Goal: Information Seeking & Learning: Learn about a topic

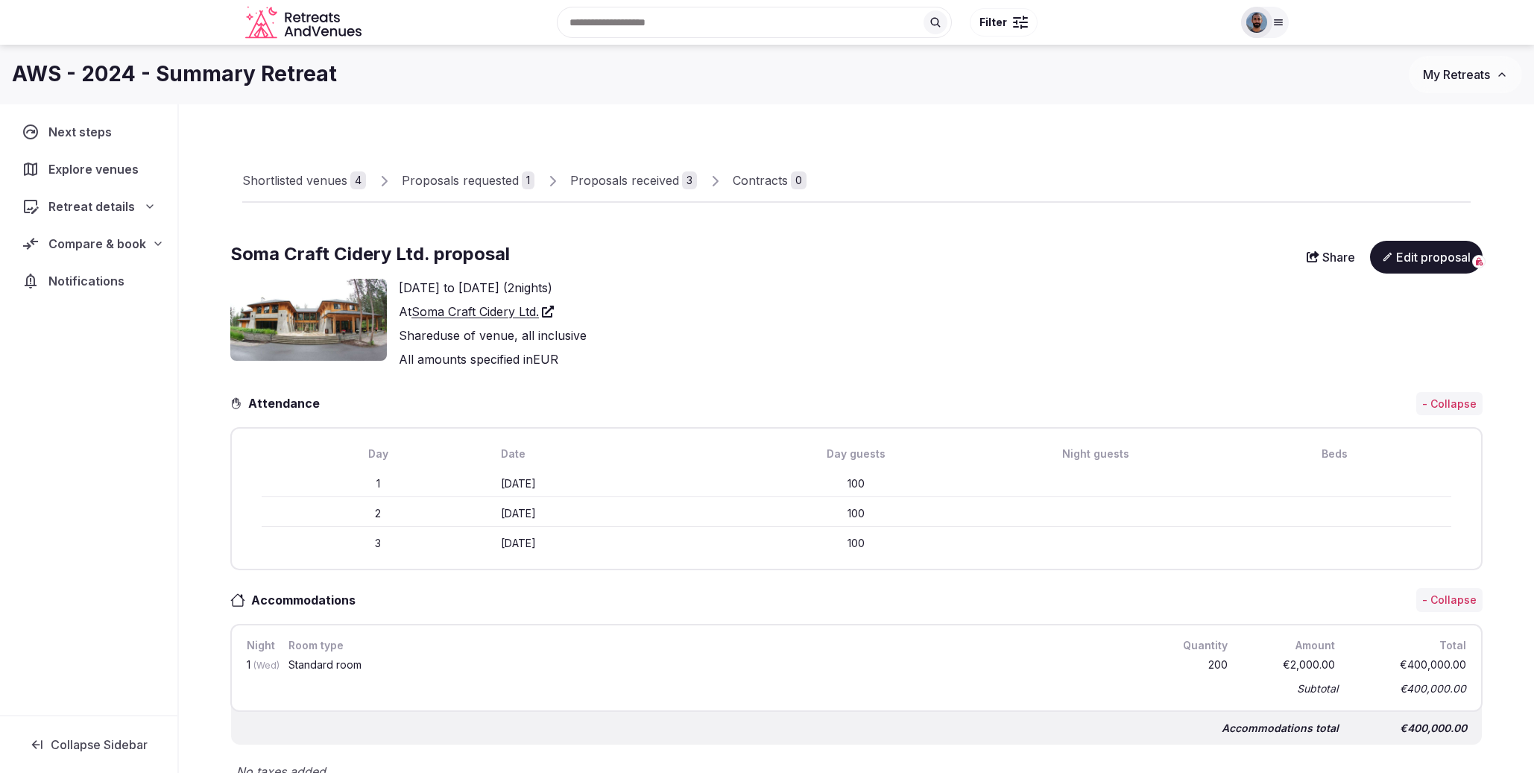
click at [479, 315] on link "Soma Craft Cidery Ltd." at bounding box center [483, 312] width 142 height 18
click at [157, 245] on icon at bounding box center [158, 244] width 12 height 12
click at [157, 244] on icon at bounding box center [158, 244] width 12 height 12
click at [151, 202] on icon at bounding box center [150, 207] width 12 height 12
click at [150, 206] on icon at bounding box center [149, 207] width 12 height 12
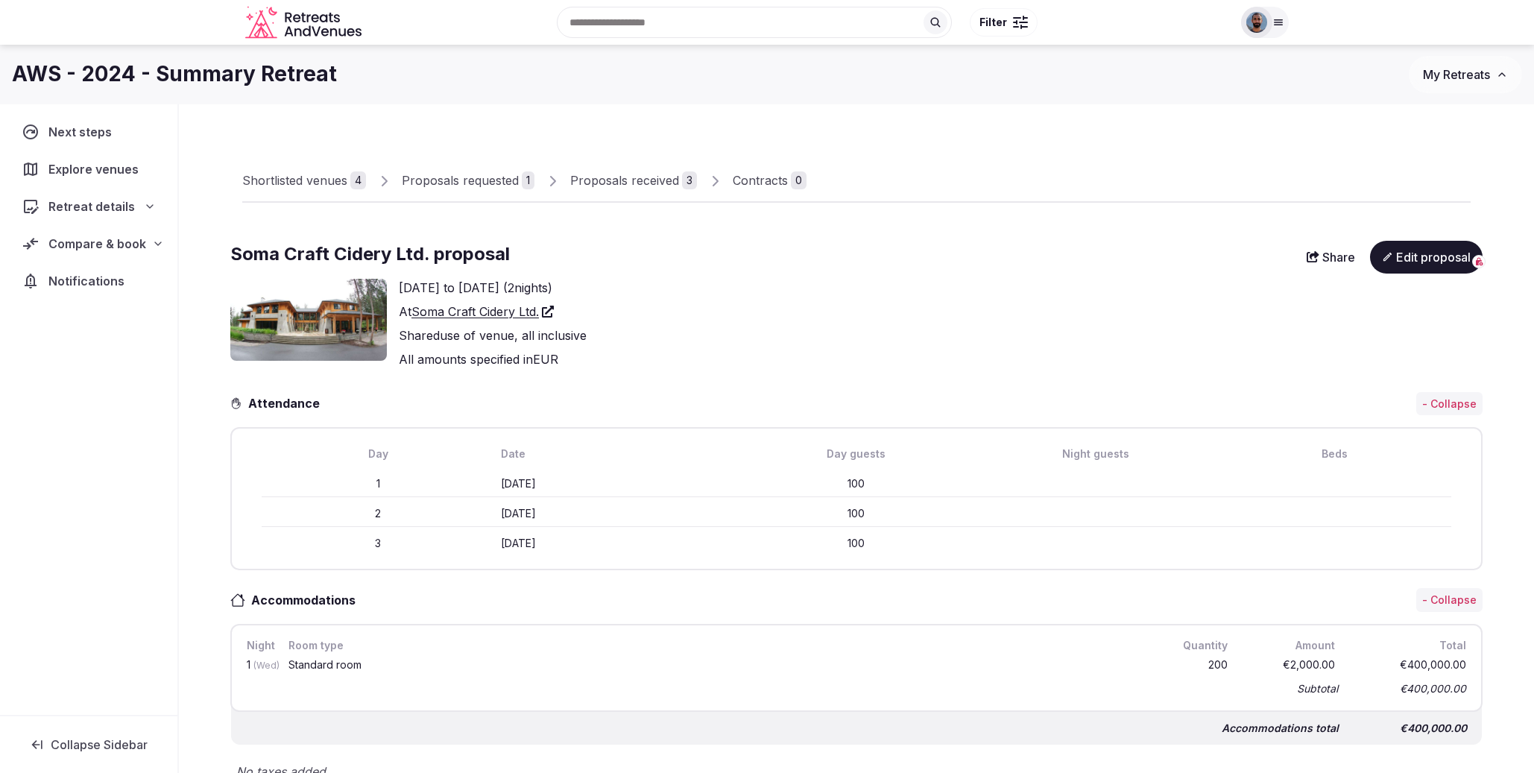
drag, startPoint x: 1484, startPoint y: 74, endPoint x: 1501, endPoint y: 81, distance: 18.7
click at [1484, 75] on div "€400,000 EUR" at bounding box center [1479, 77] width 74 height 15
click at [1505, 74] on span "EUR" at bounding box center [1505, 77] width 20 height 13
drag, startPoint x: 1504, startPoint y: 76, endPoint x: 1414, endPoint y: 167, distance: 127.6
click at [1504, 76] on span "EUR" at bounding box center [1505, 77] width 20 height 13
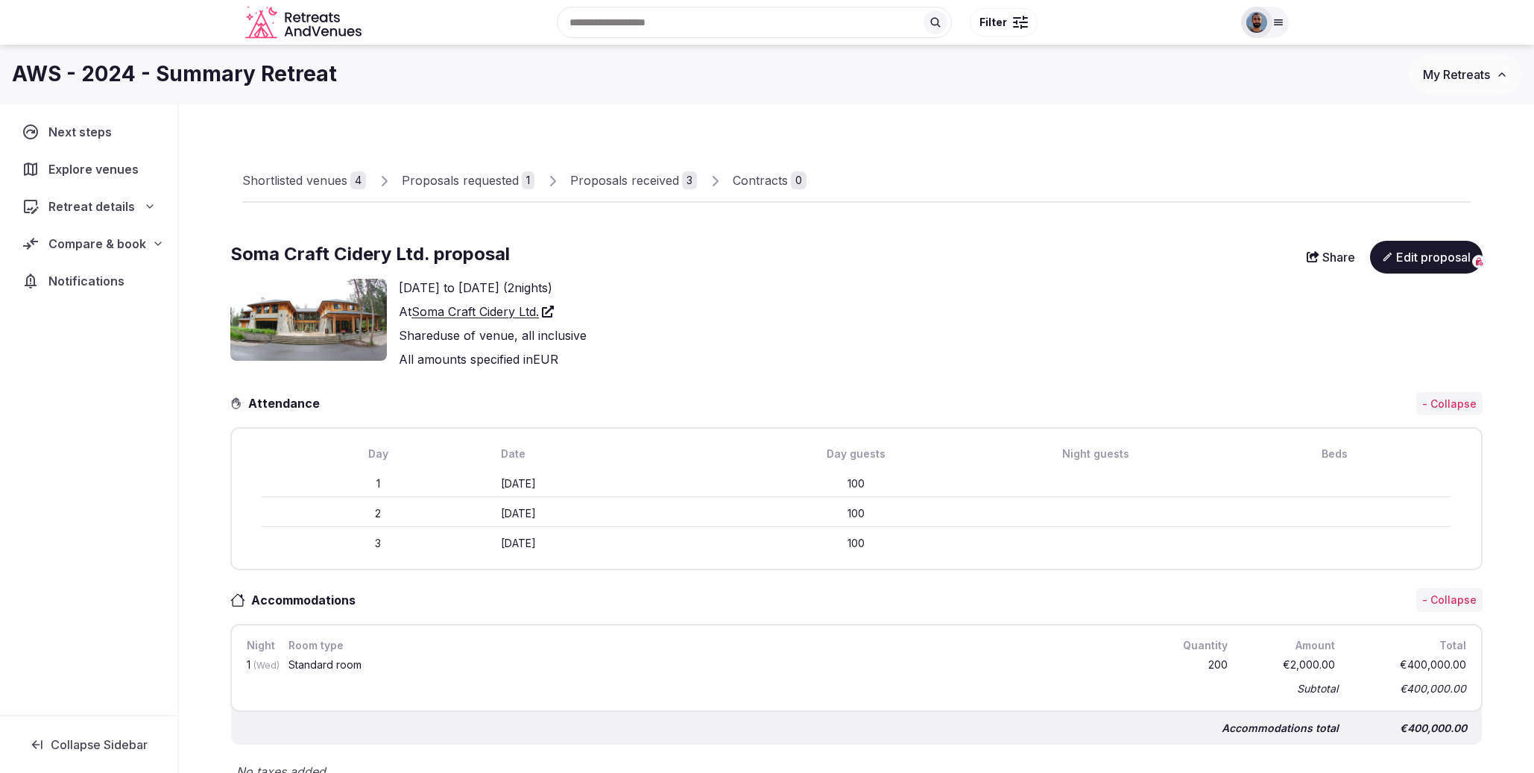
click at [1443, 405] on button "- Collapse" at bounding box center [1449, 404] width 66 height 24
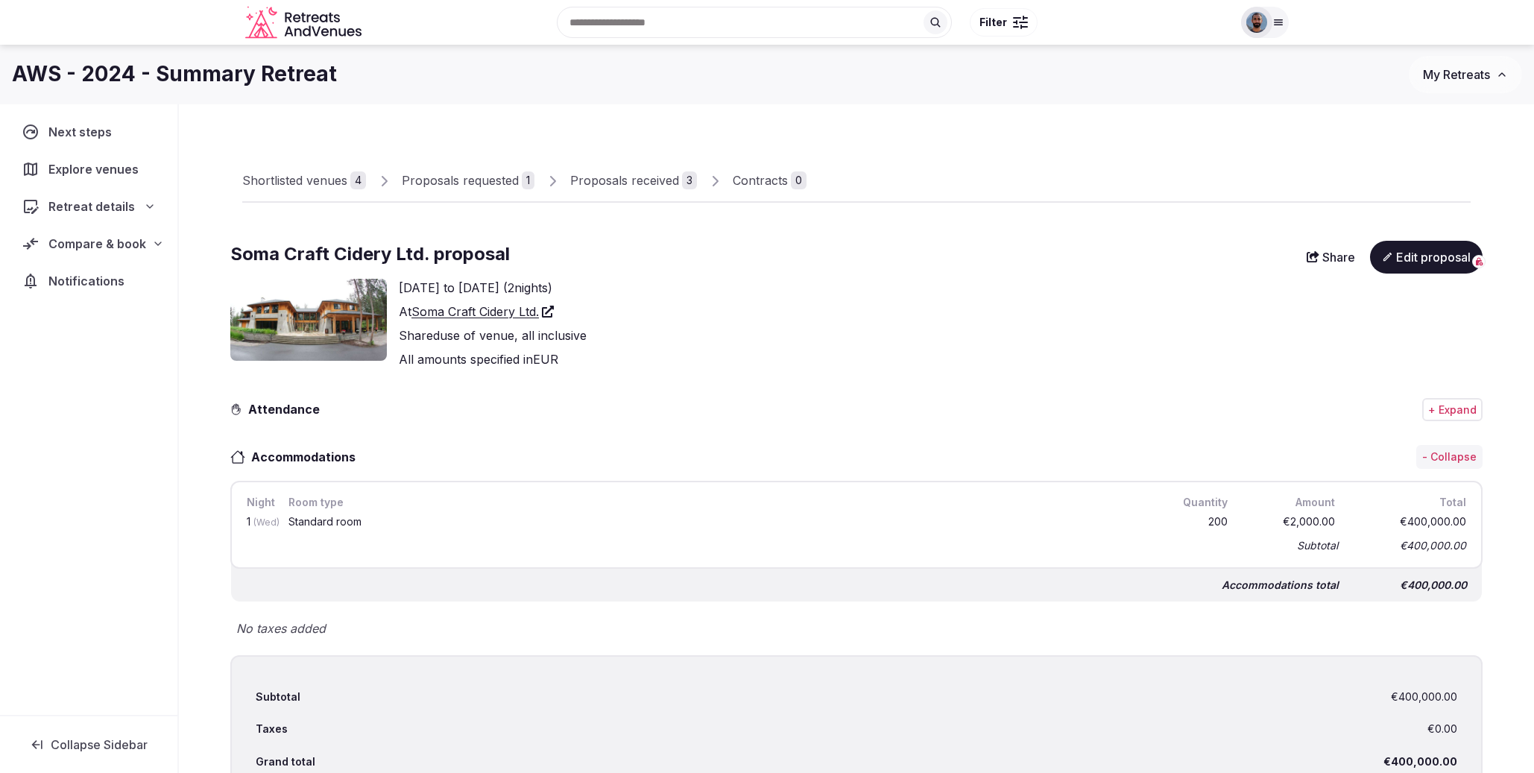
click at [1438, 410] on button "+ Expand" at bounding box center [1452, 410] width 60 height 24
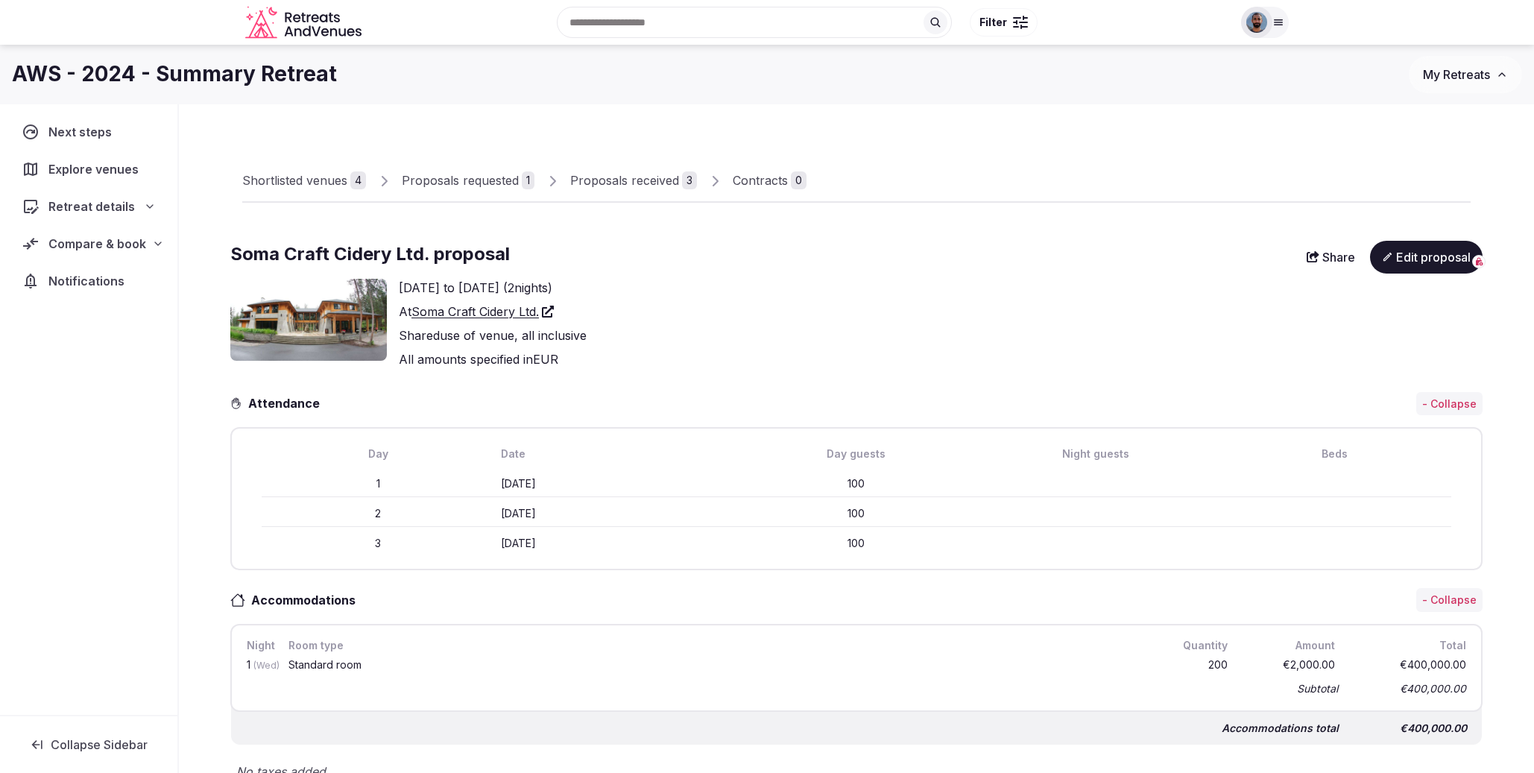
click at [1445, 404] on button "- Collapse" at bounding box center [1449, 404] width 66 height 24
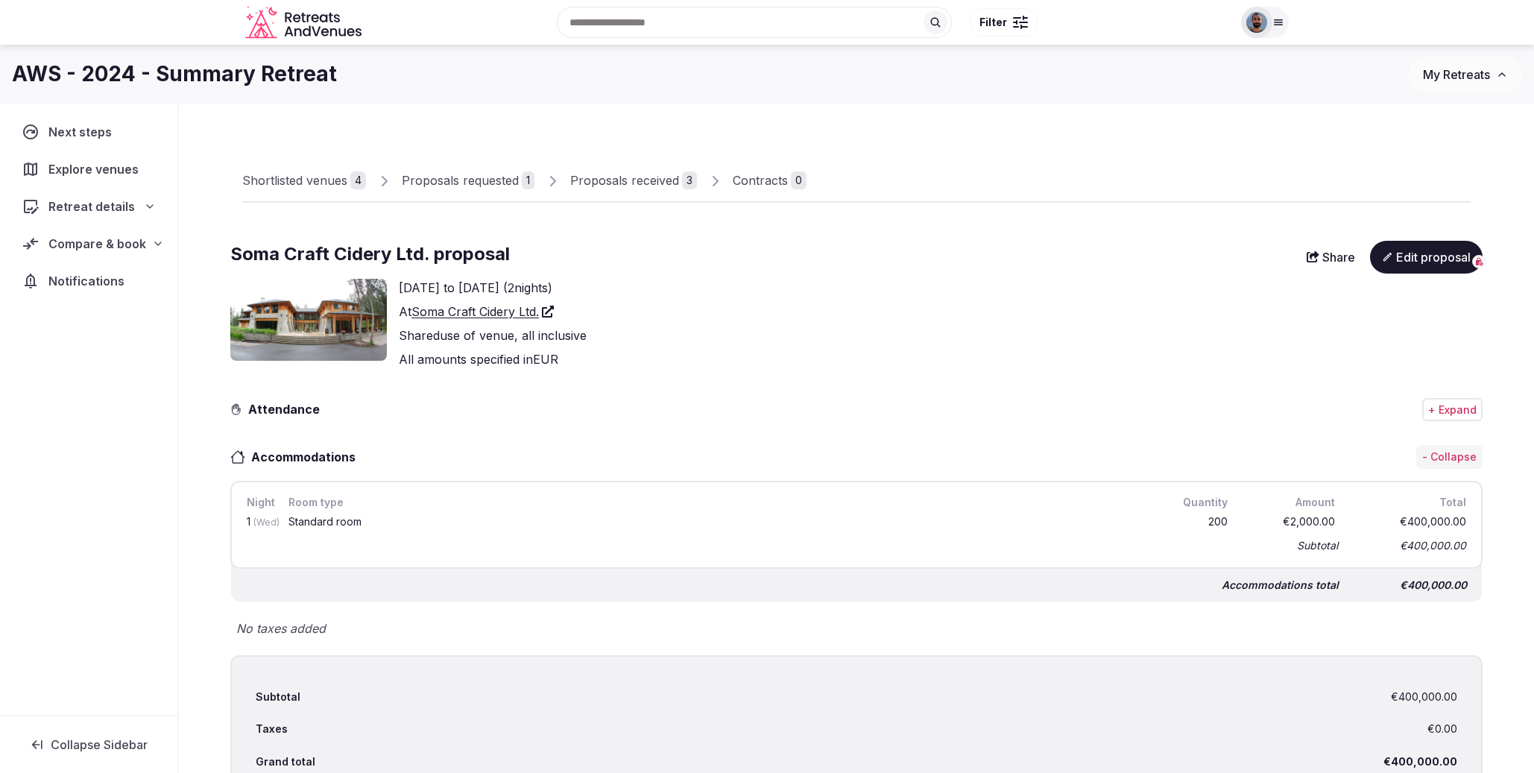
click at [1446, 404] on button "+ Expand" at bounding box center [1452, 410] width 60 height 24
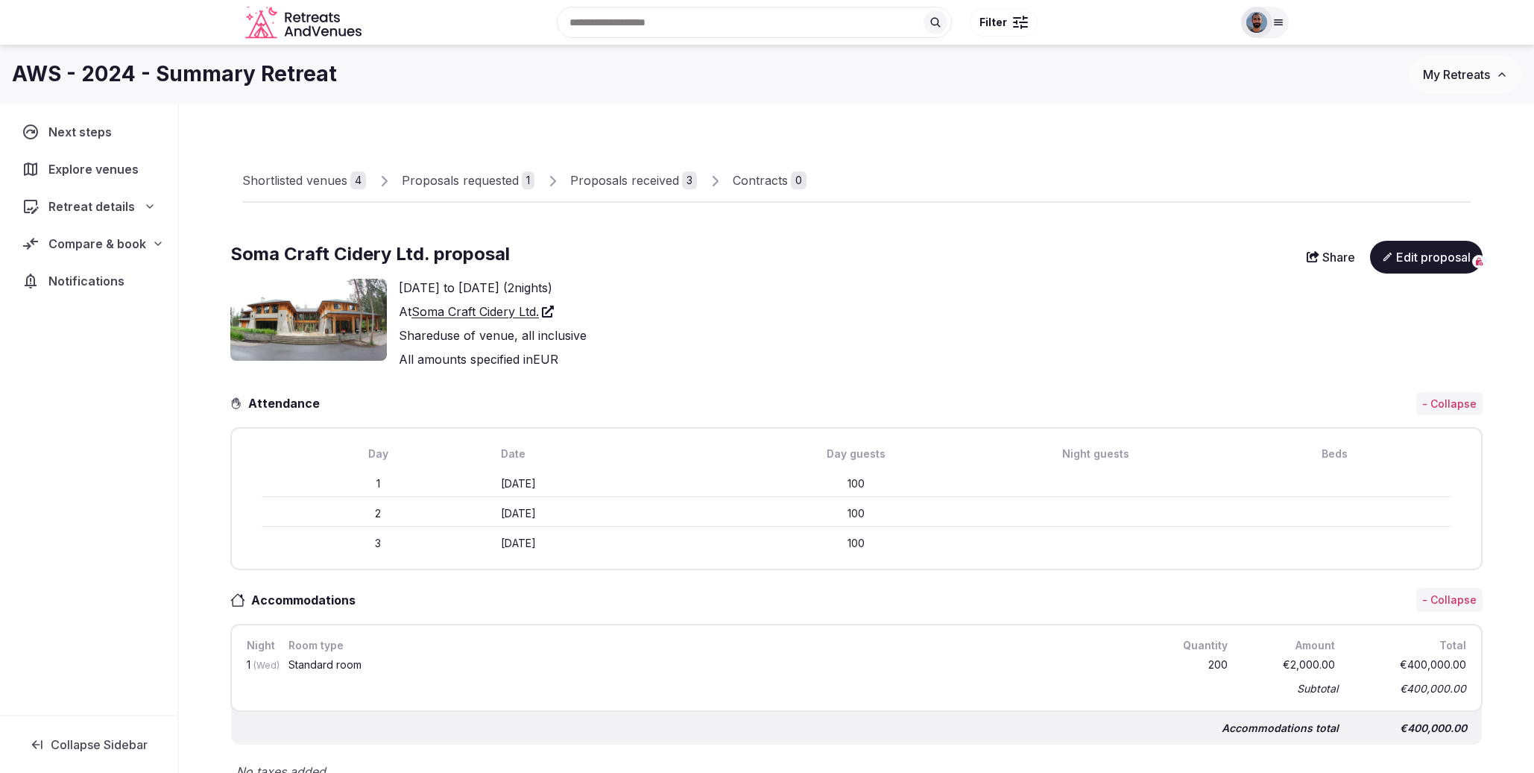
click at [1445, 606] on button "- Collapse" at bounding box center [1449, 600] width 66 height 24
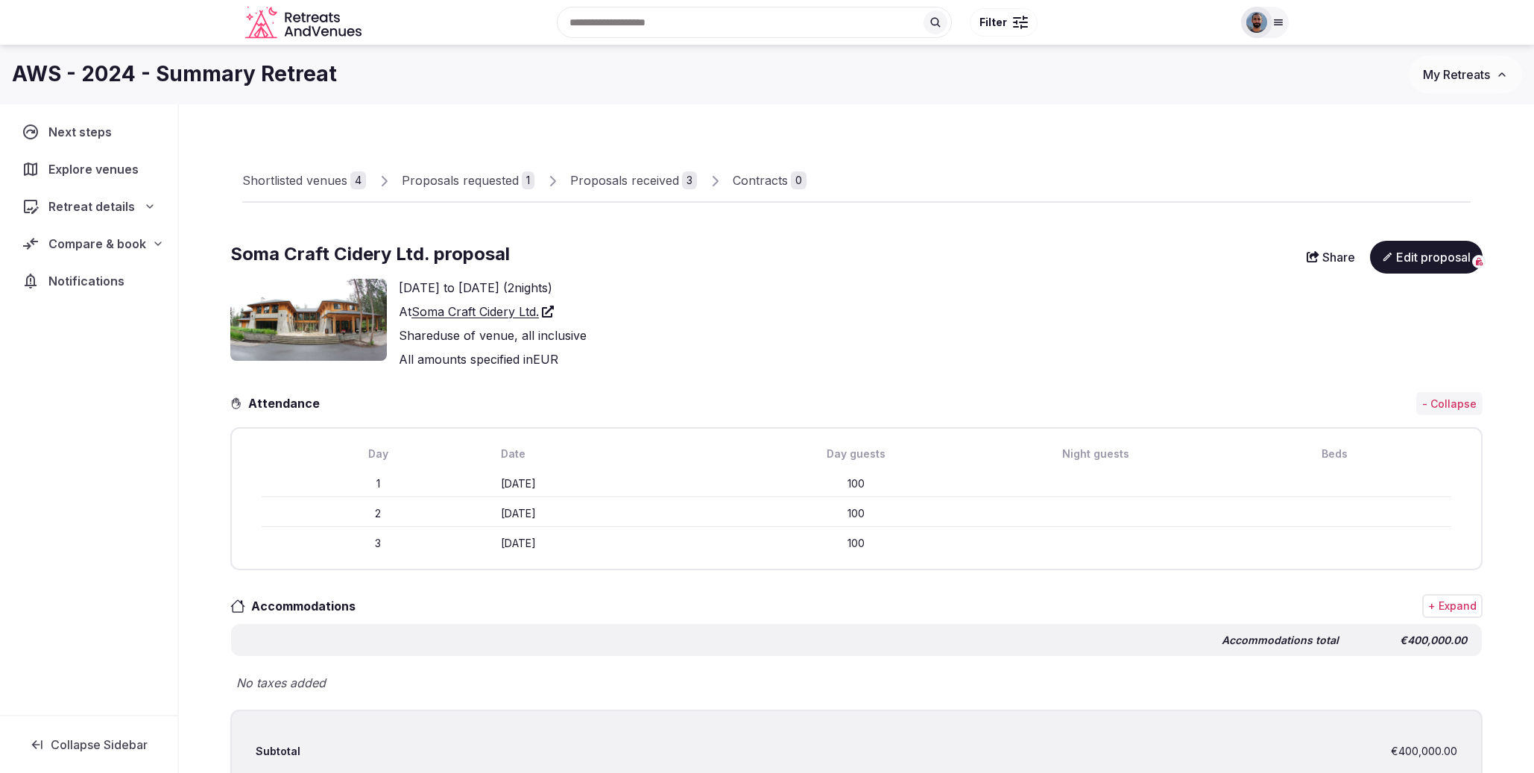
click at [1446, 604] on button "+ Expand" at bounding box center [1452, 606] width 60 height 24
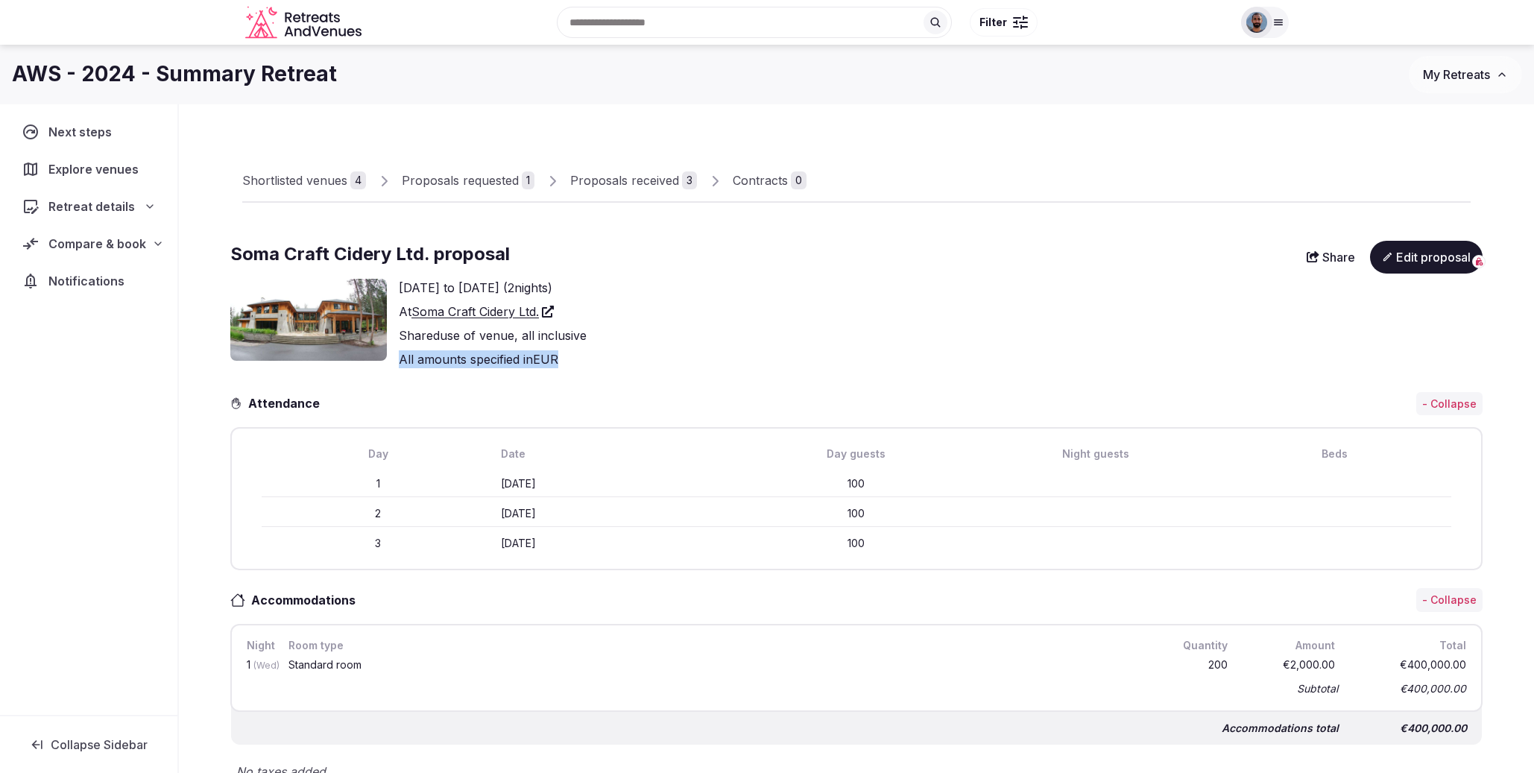
drag, startPoint x: 581, startPoint y: 359, endPoint x: 468, endPoint y: 359, distance: 113.3
click at [397, 358] on div "Wednesday October 16th, 2024 to Friday October 18th, 2024 ( 2 nights) At Soma C…" at bounding box center [856, 323] width 1252 height 89
copy div "All amounts specified in EUR"
click at [950, 391] on div "Soma Craft Cidery Ltd. Oct 16th to Oct 18th 2 nights, 3 days Grand total €400,0…" at bounding box center [856, 615] width 1252 height 759
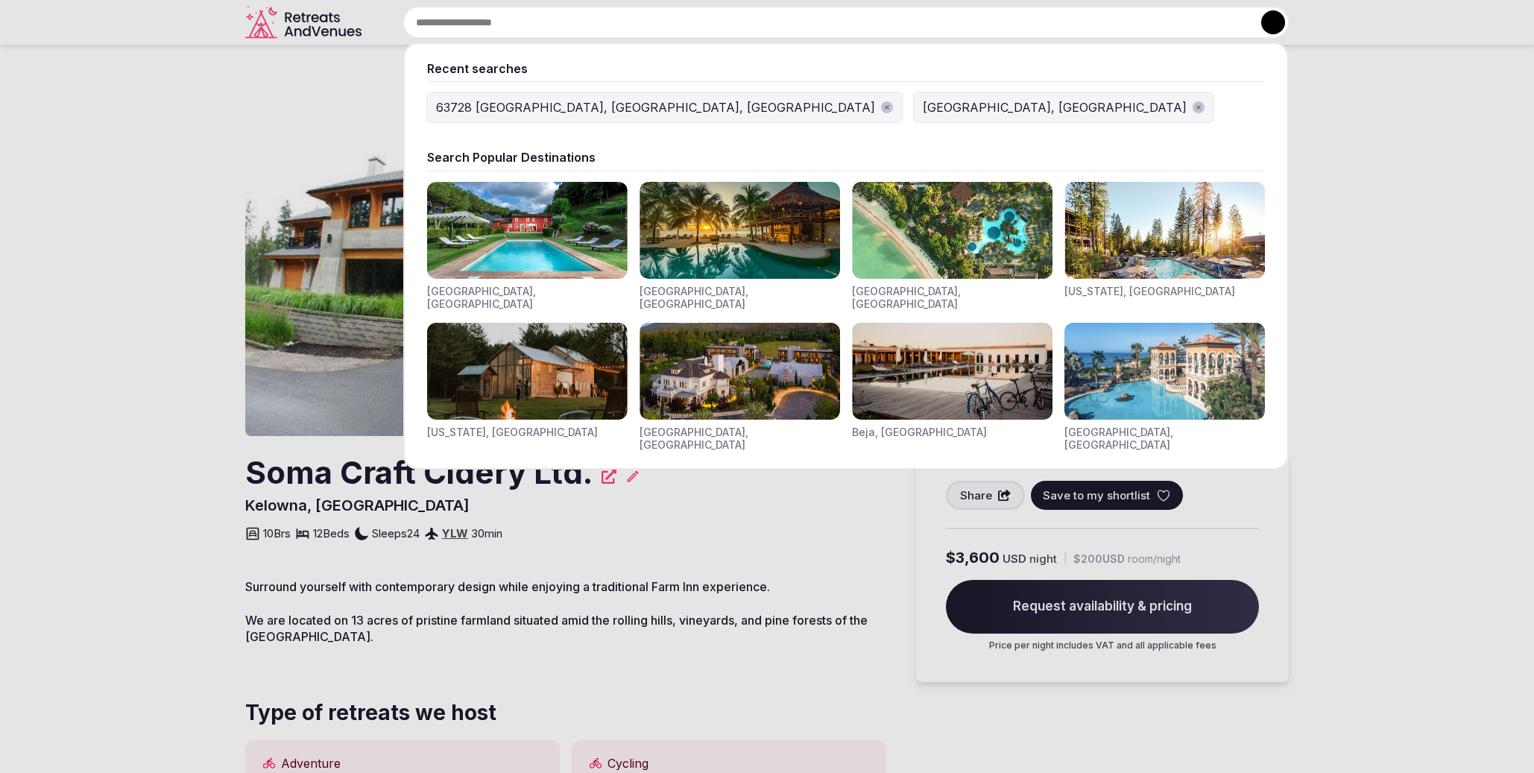
click at [672, 27] on input "text" at bounding box center [846, 22] width 886 height 31
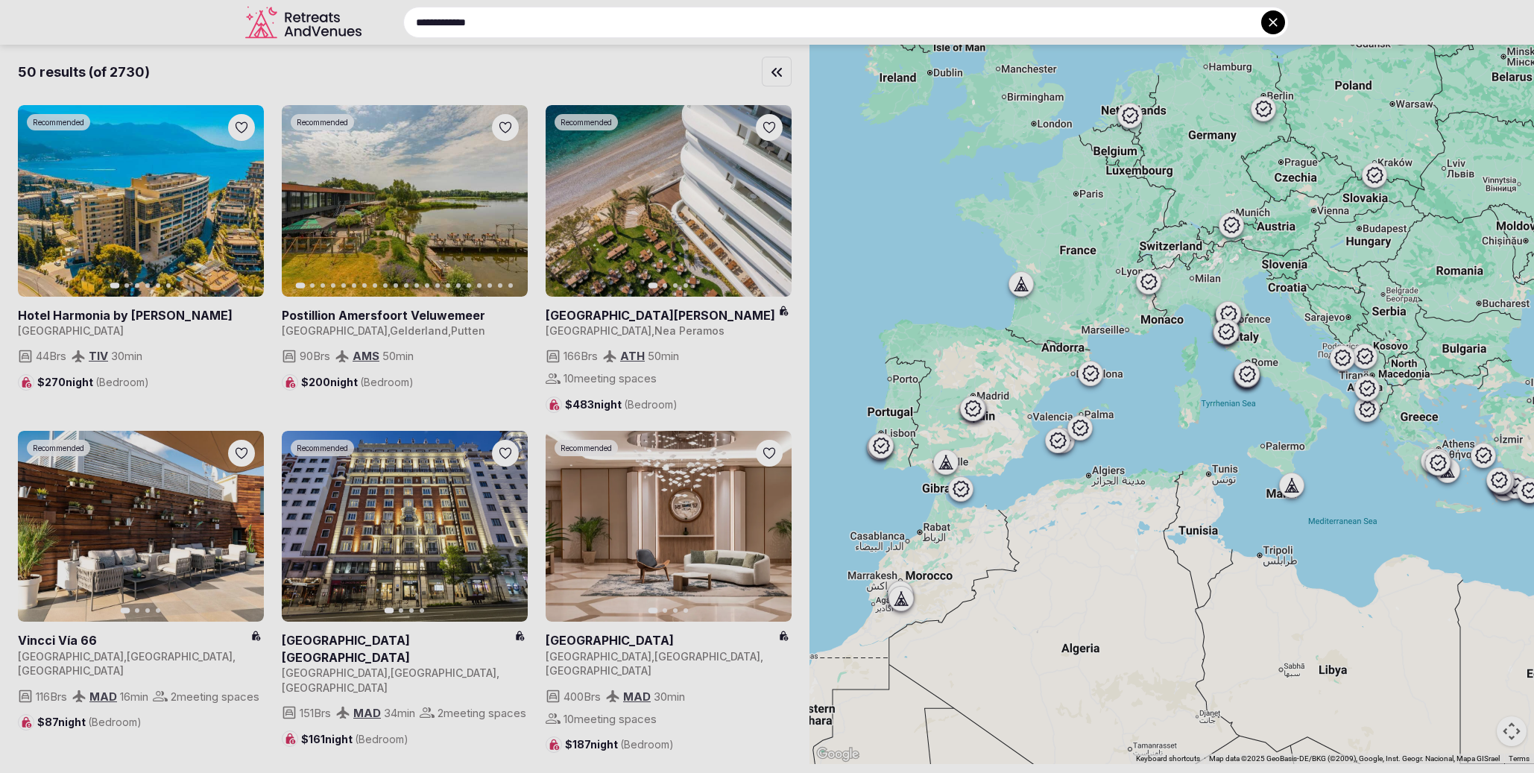
click at [545, 82] on div at bounding box center [767, 386] width 1534 height 773
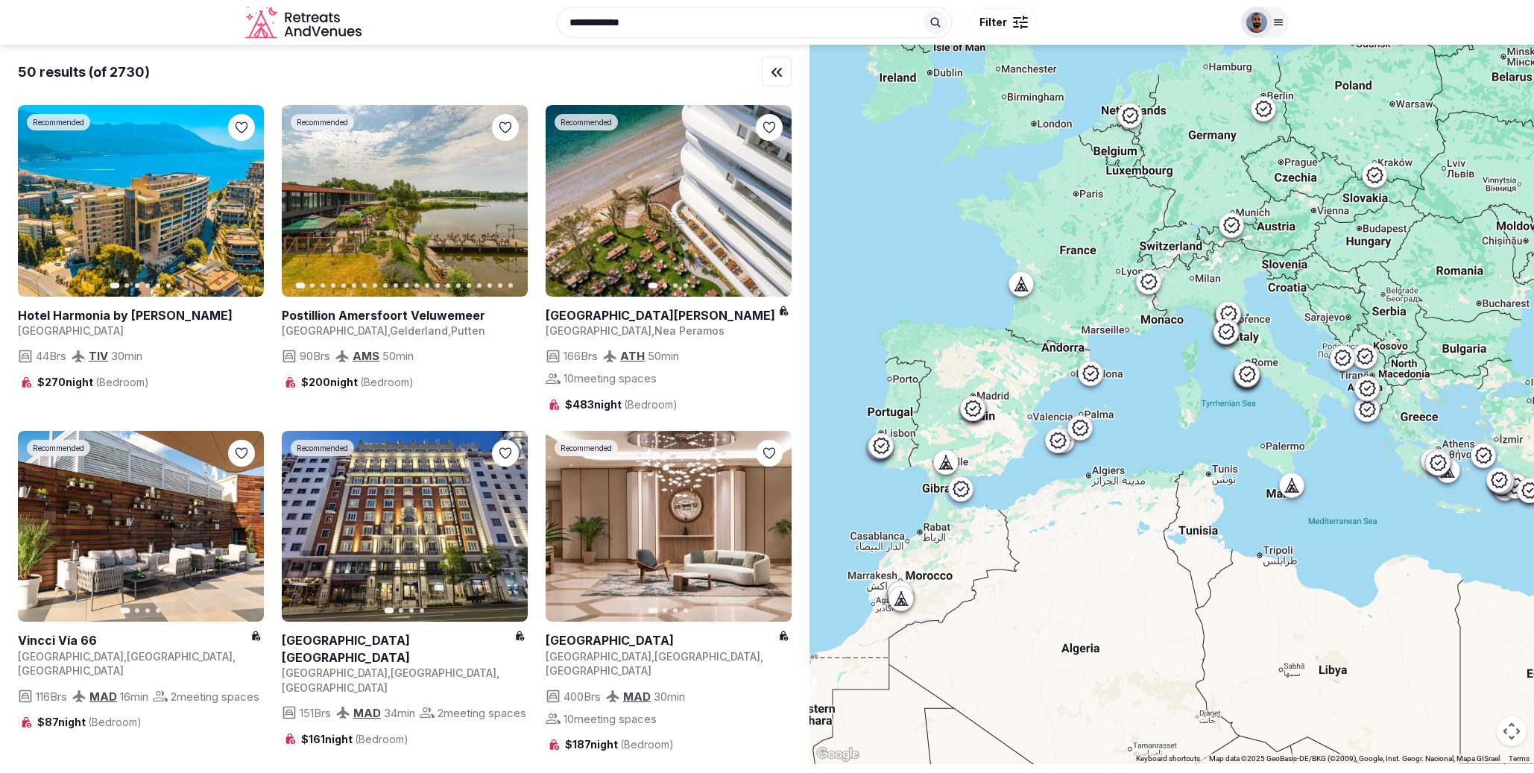
click at [633, 15] on div "**********" at bounding box center [800, 22] width 865 height 64
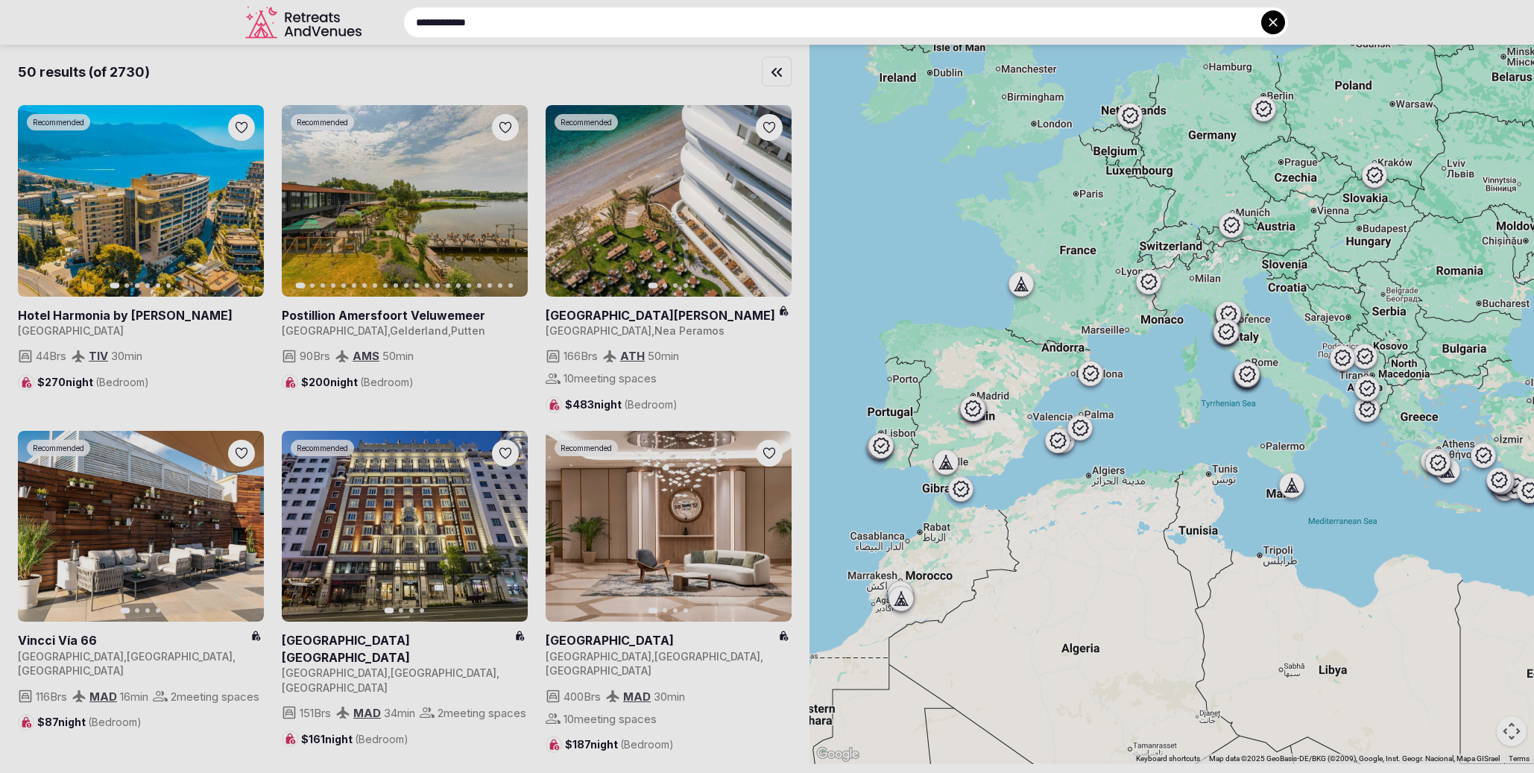
click at [640, 22] on input "**********" at bounding box center [846, 22] width 886 height 31
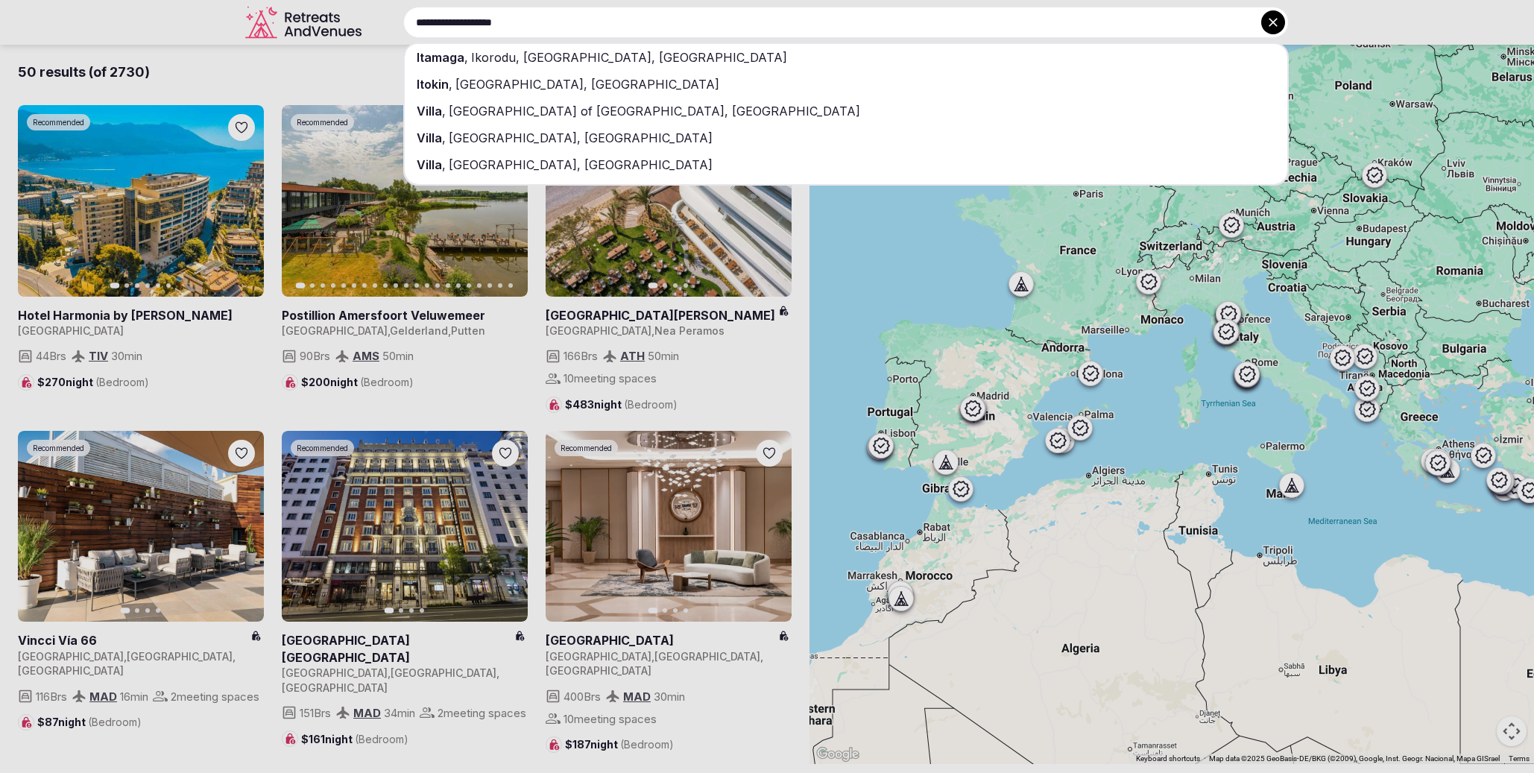
type input "**********"
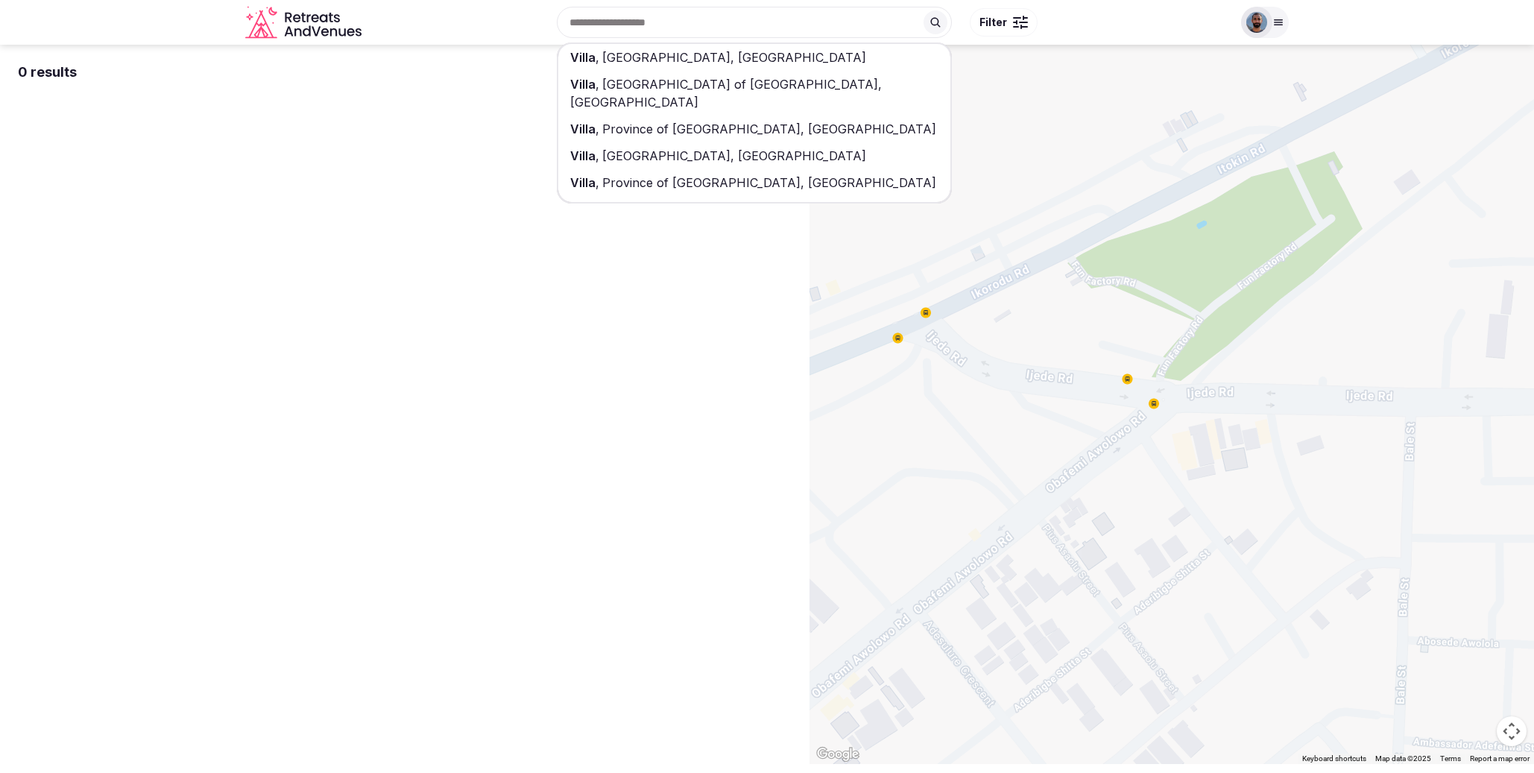
click at [710, 62] on div "Villa , Aosta Valley, Italy" at bounding box center [754, 57] width 392 height 27
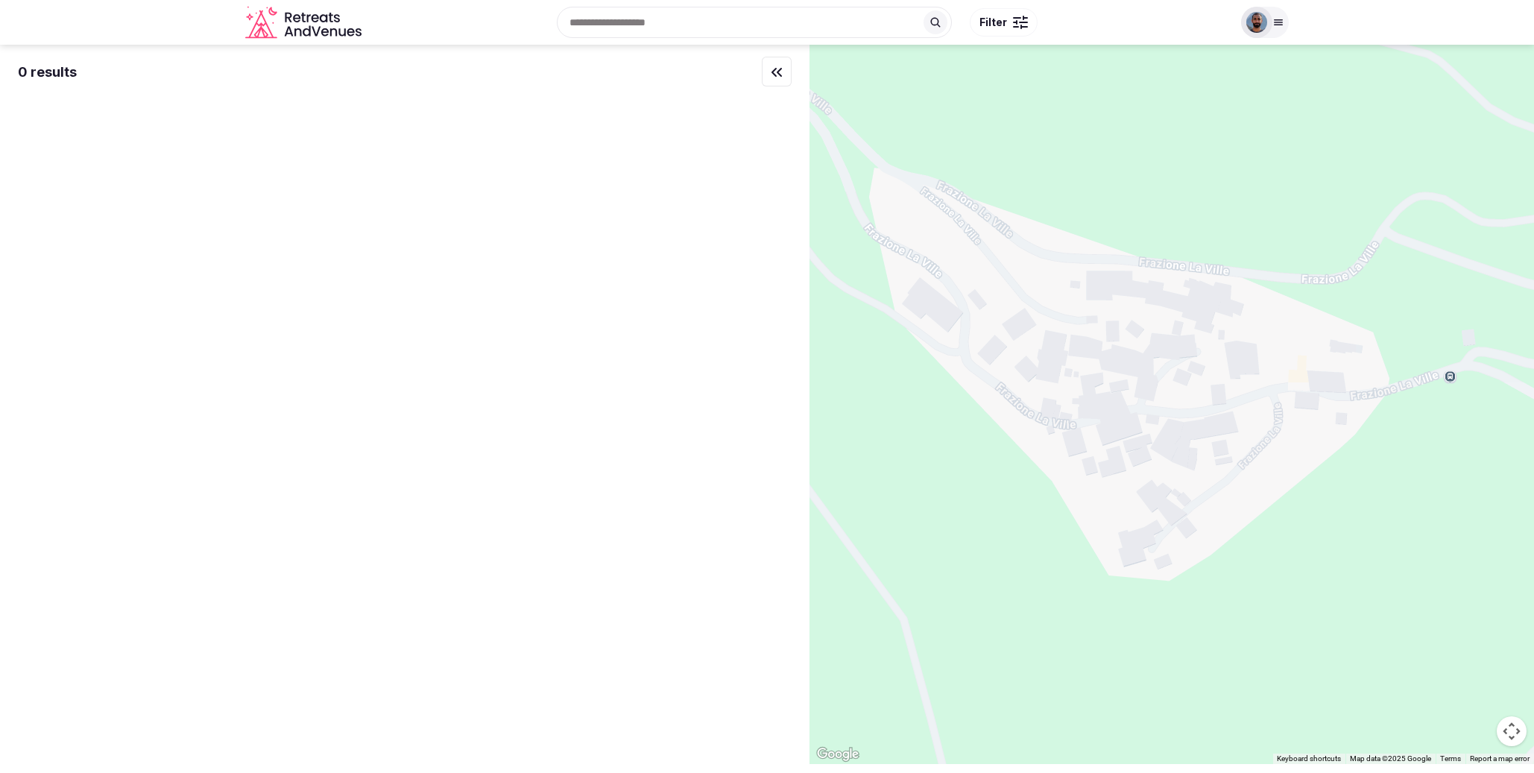
click at [711, 28] on input "text" at bounding box center [754, 22] width 395 height 31
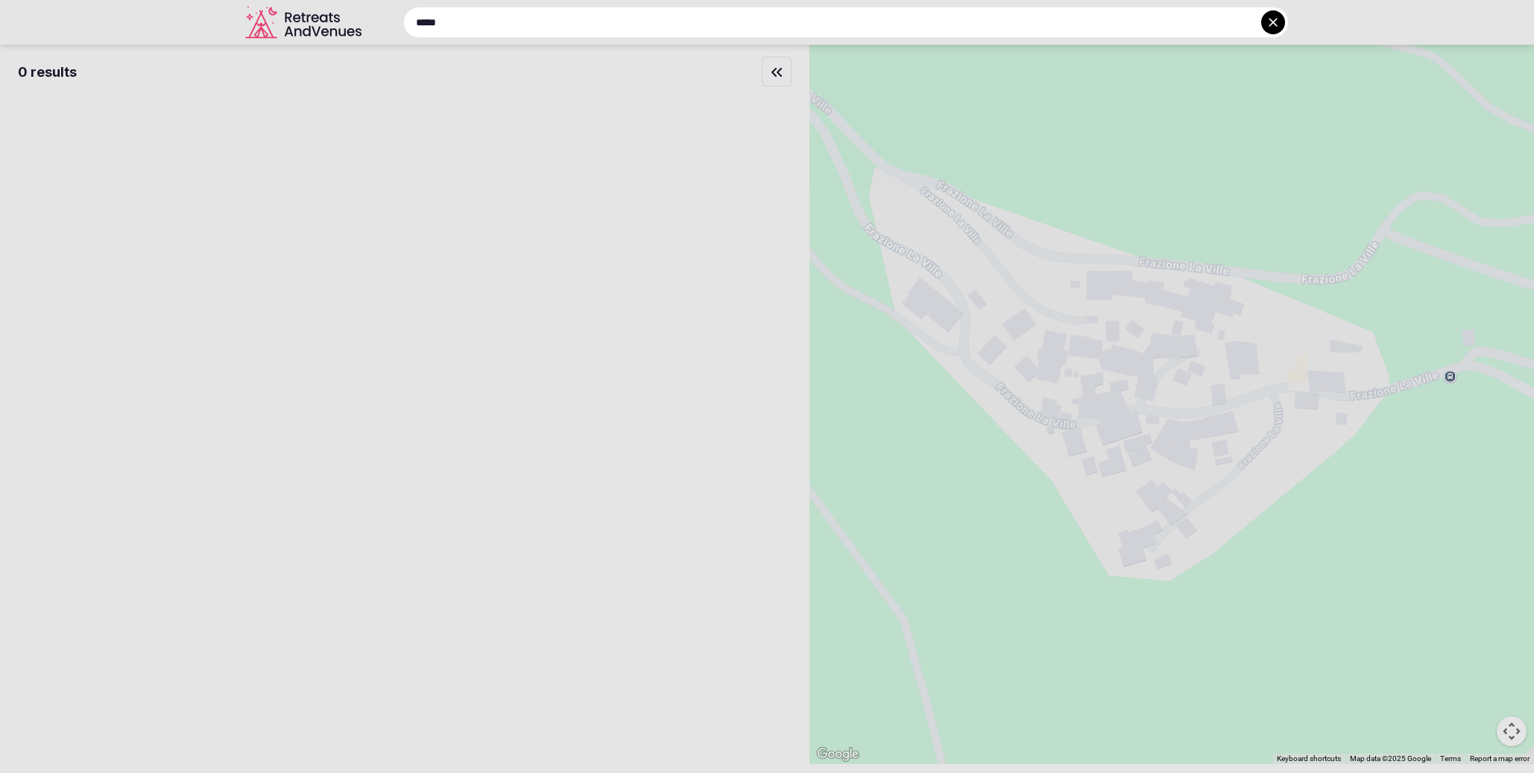
type input "*****"
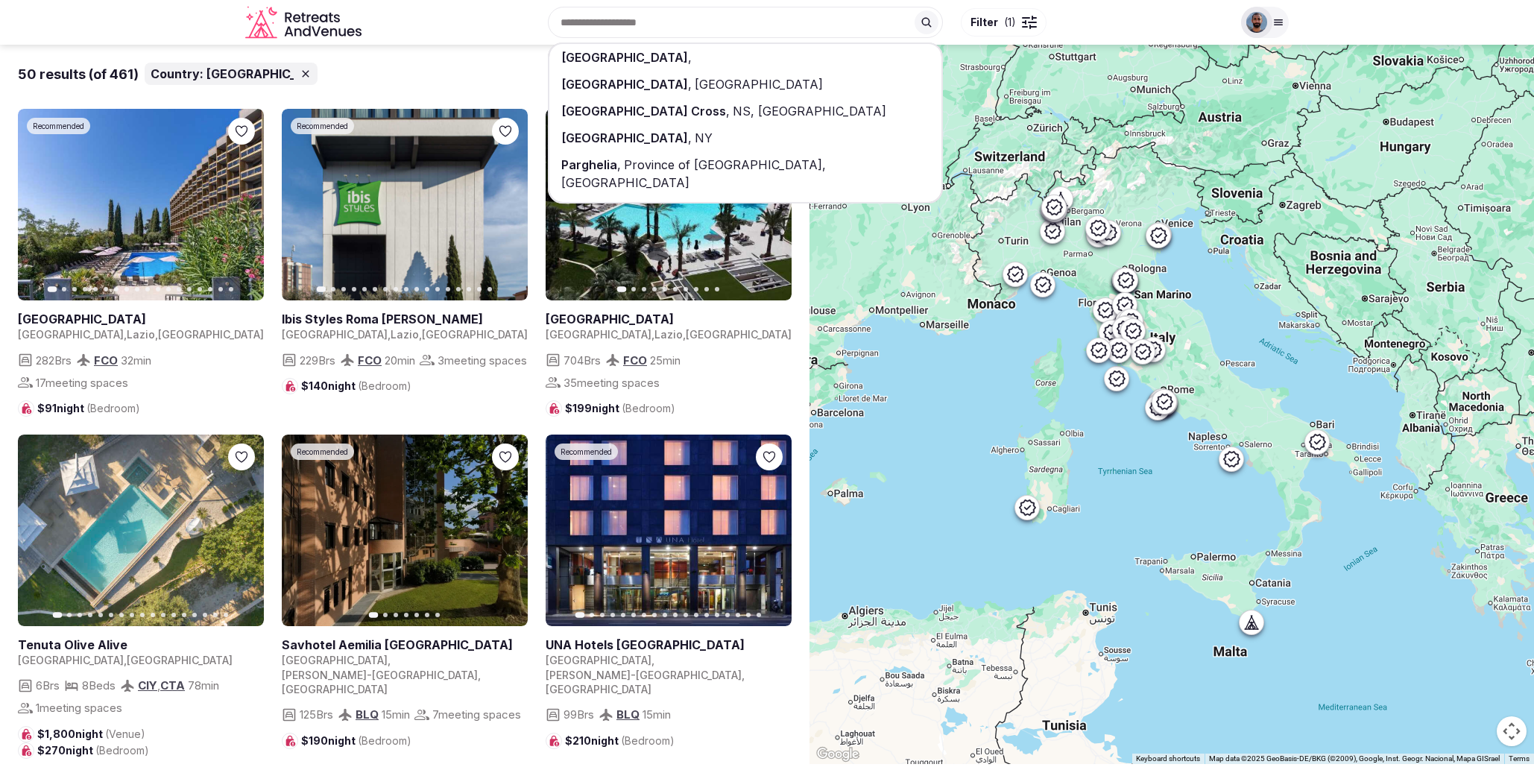
drag, startPoint x: 506, startPoint y: 67, endPoint x: 508, endPoint y: 75, distance: 7.8
click at [506, 67] on div "50 results (of 461) Country: Italy" at bounding box center [405, 74] width 774 height 22
click at [142, 218] on link at bounding box center [141, 205] width 246 height 192
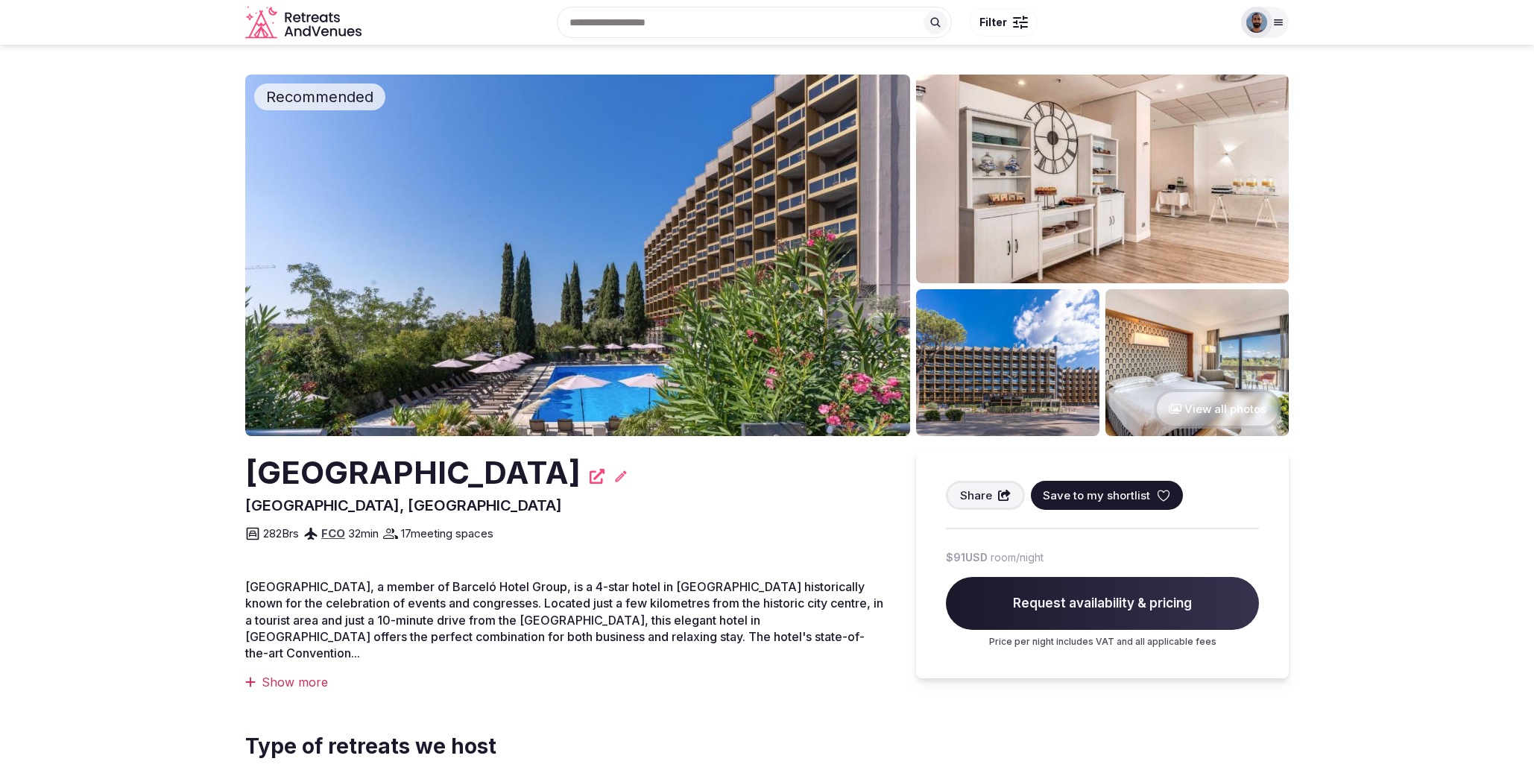
click at [1274, 24] on icon at bounding box center [1279, 22] width 12 height 12
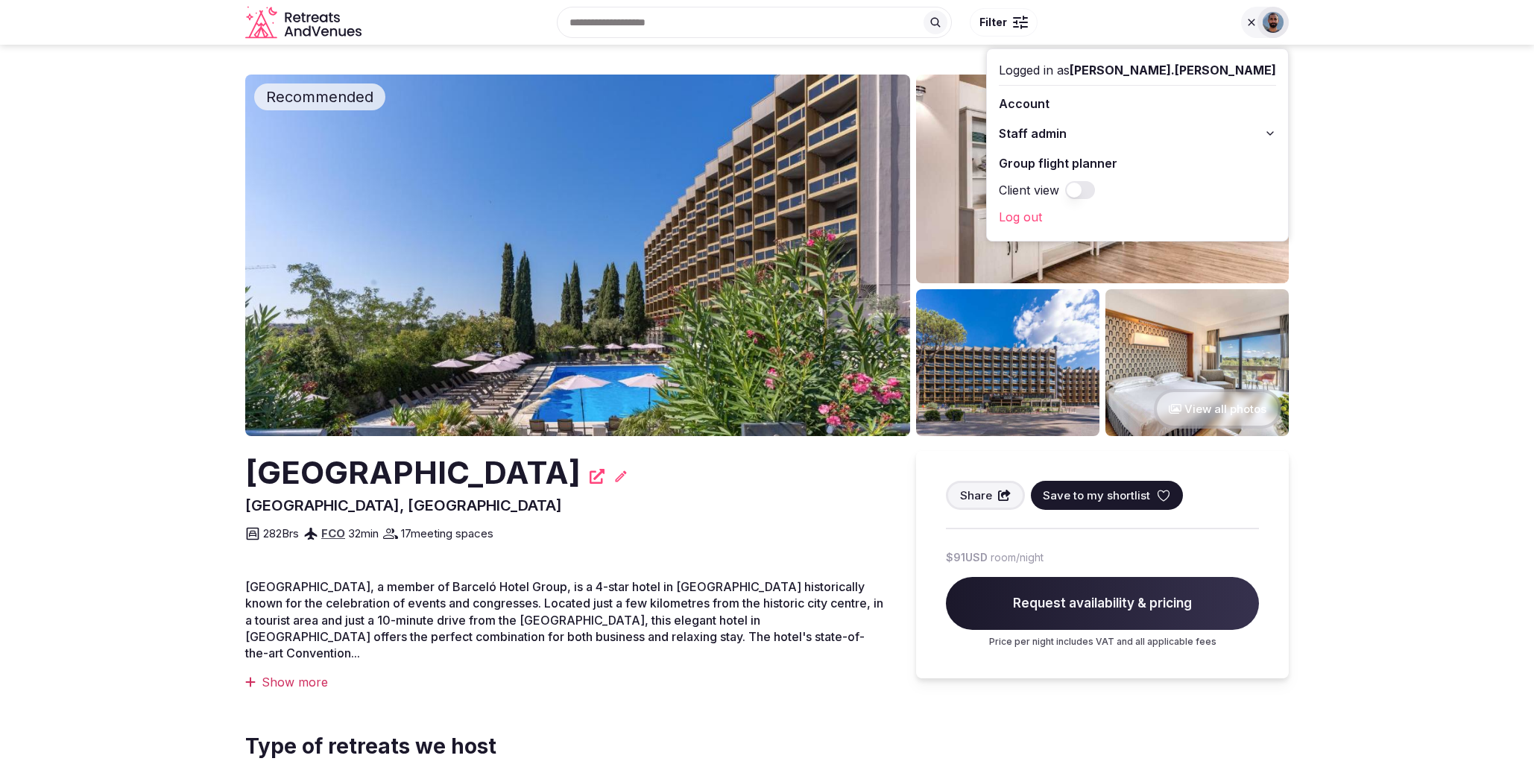
click at [1156, 223] on link "Log out" at bounding box center [1137, 217] width 277 height 24
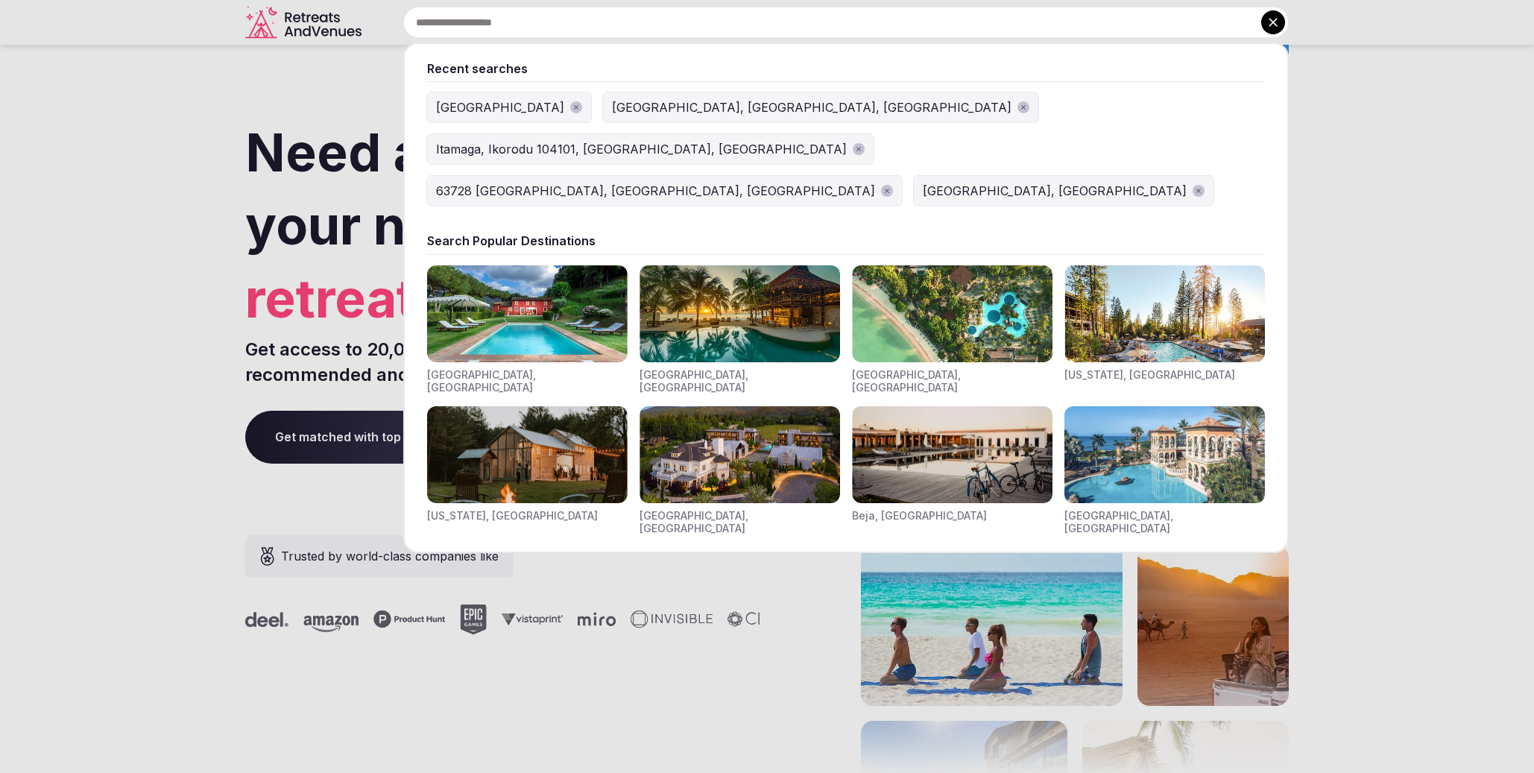
click at [447, 110] on div "[GEOGRAPHIC_DATA]" at bounding box center [500, 107] width 128 height 18
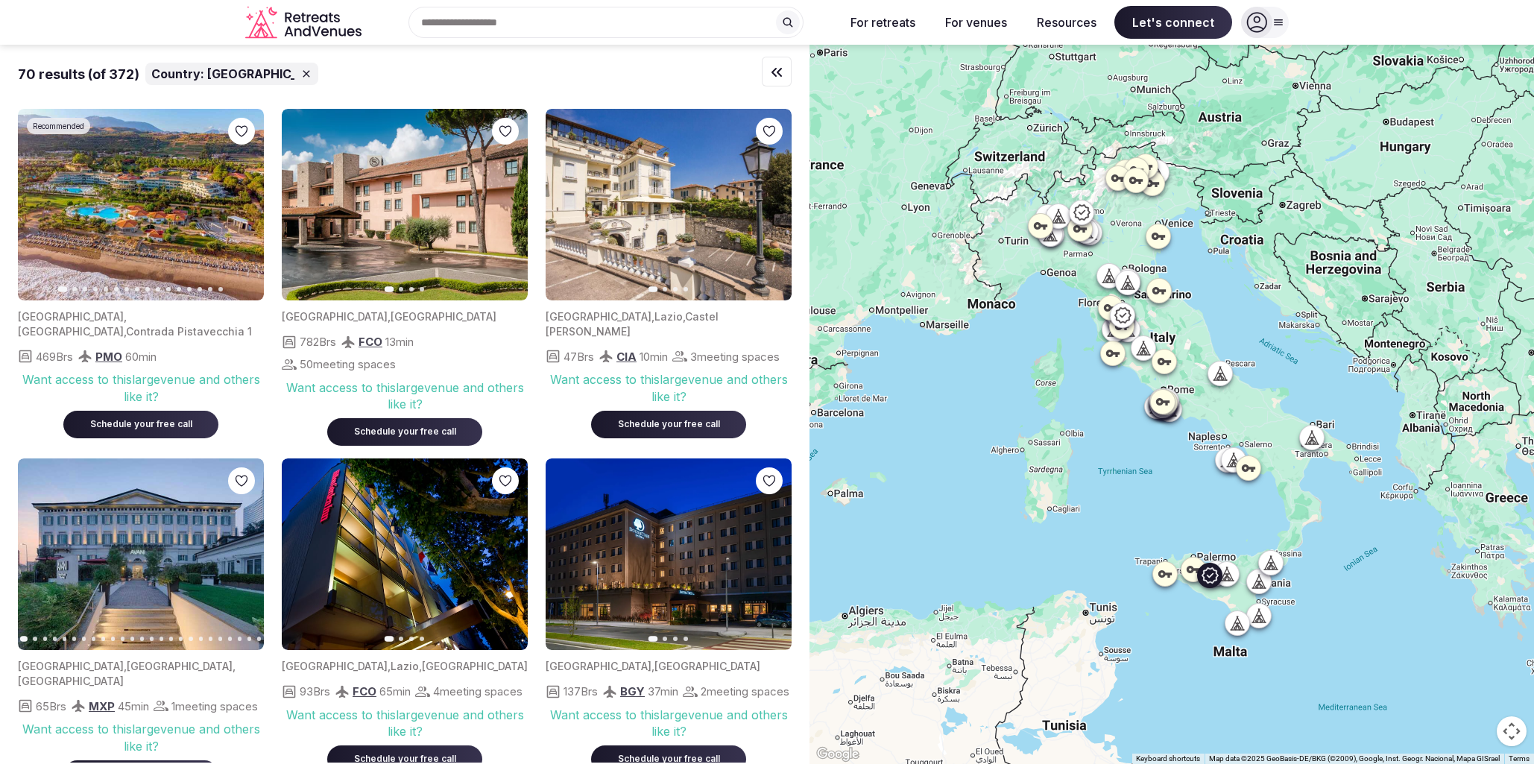
click at [171, 177] on img at bounding box center [141, 205] width 246 height 192
click at [174, 174] on img at bounding box center [141, 205] width 246 height 192
click at [141, 299] on img at bounding box center [141, 205] width 246 height 192
drag, startPoint x: 192, startPoint y: 242, endPoint x: 239, endPoint y: 215, distance: 53.7
click at [194, 241] on img at bounding box center [141, 205] width 246 height 192
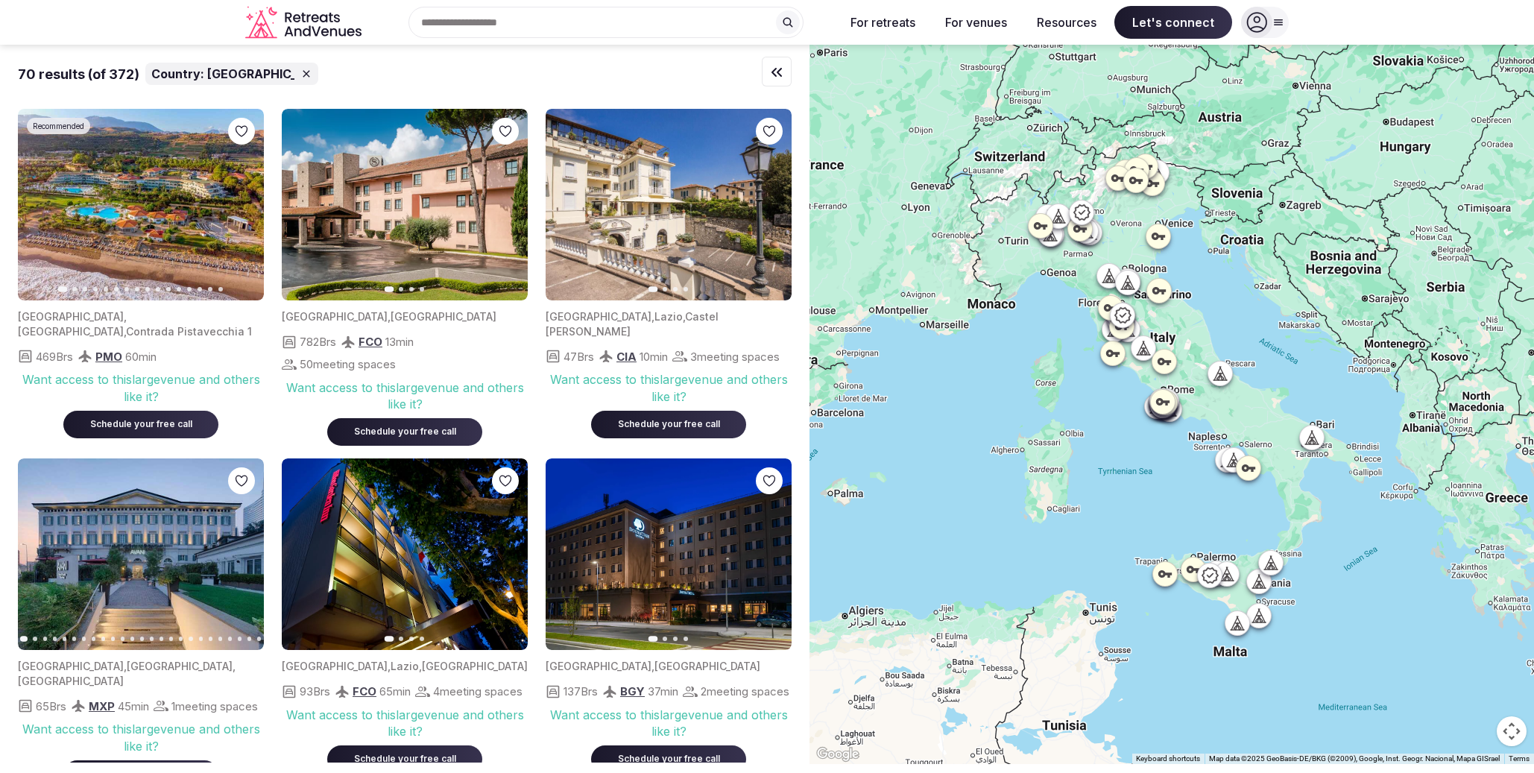
click at [484, 31] on div "Recent searches Italy 11010 La Ville, Aosta Valley, Italy Itamaga, Ikorodu 1041…" at bounding box center [600, 22] width 465 height 31
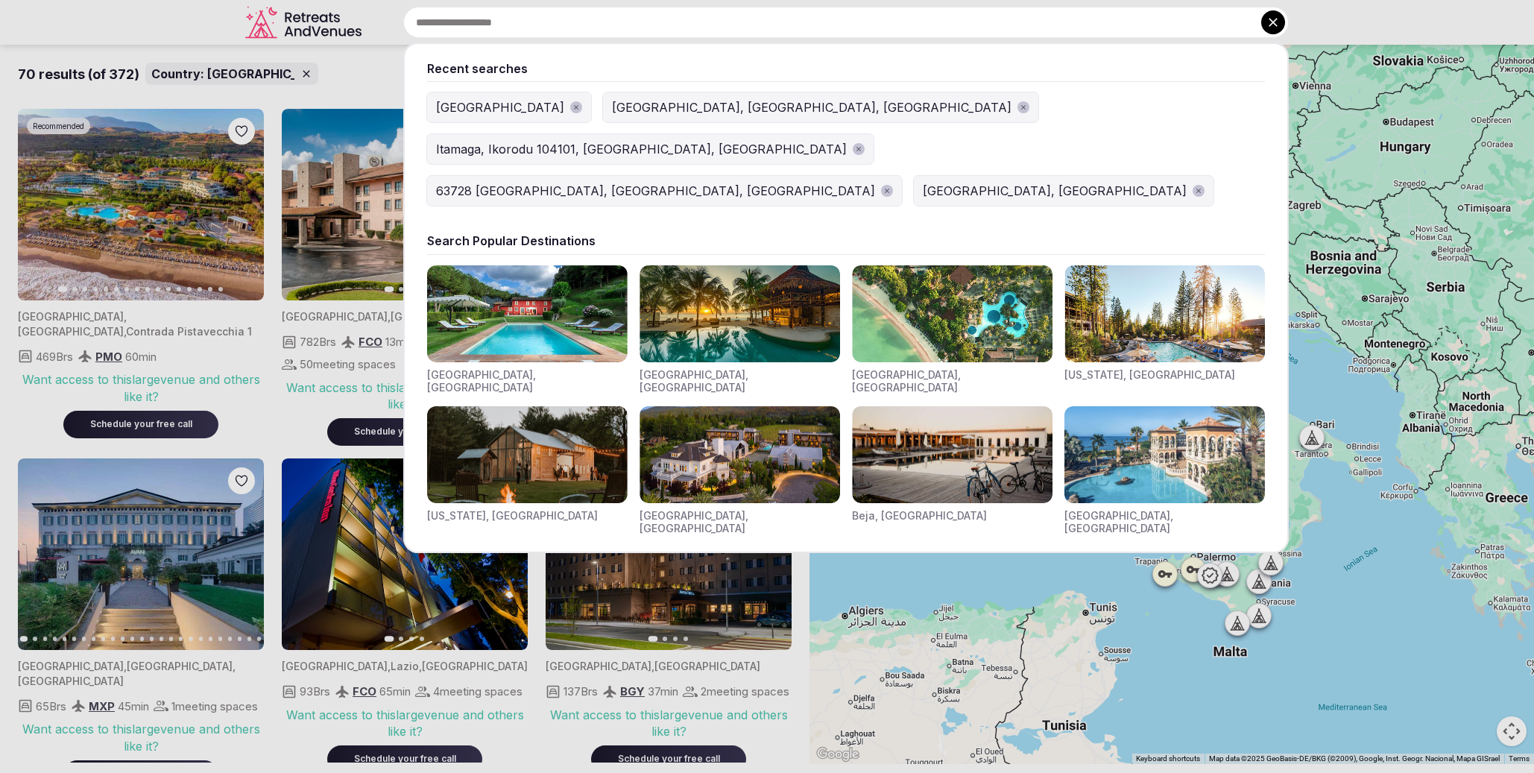
click at [923, 182] on div "Paris, France" at bounding box center [1055, 191] width 264 height 18
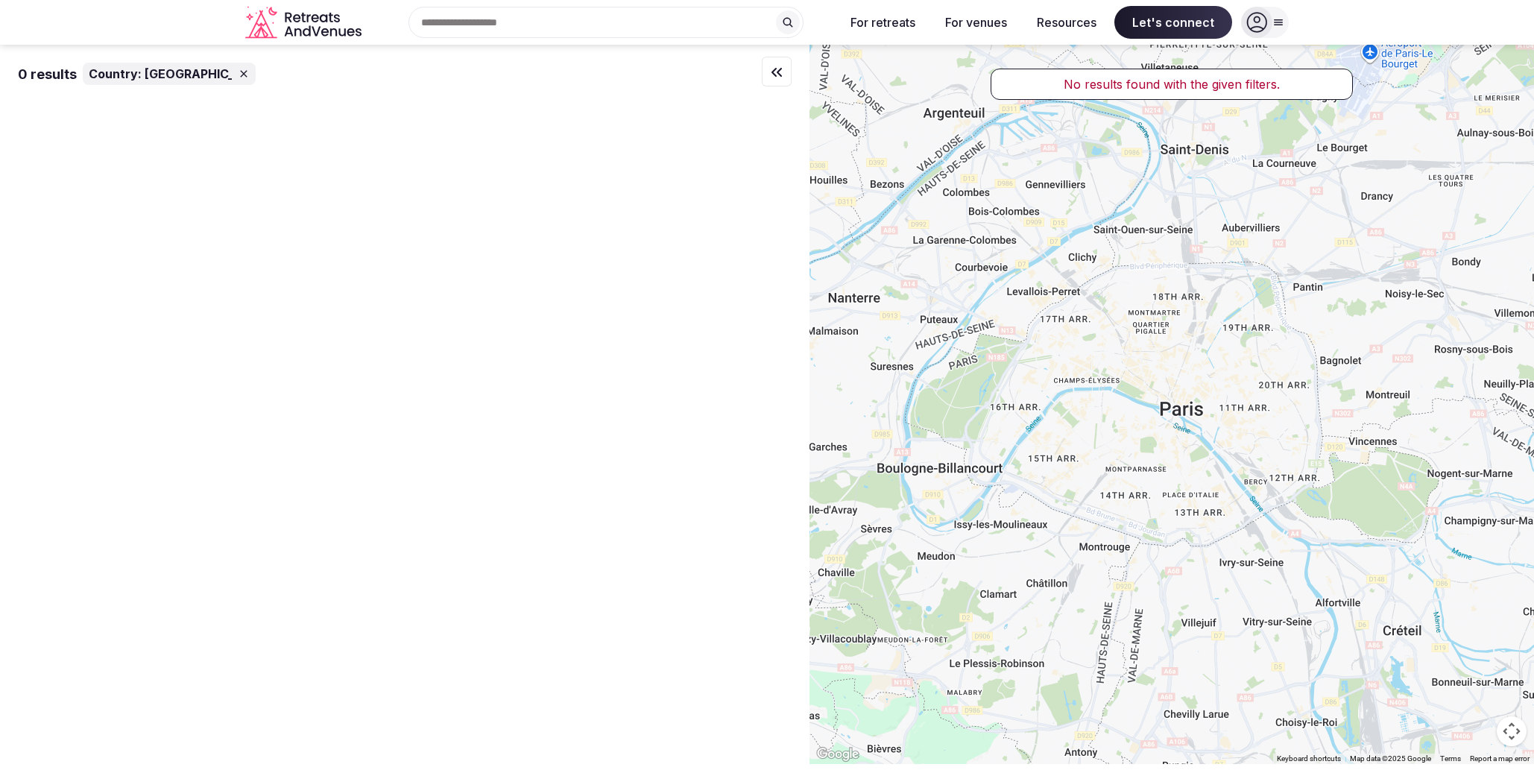
click at [526, 30] on div "Recent searches Italy 11010 La Ville, Aosta Valley, Italy Itamaga, Ikorodu 1041…" at bounding box center [600, 22] width 465 height 31
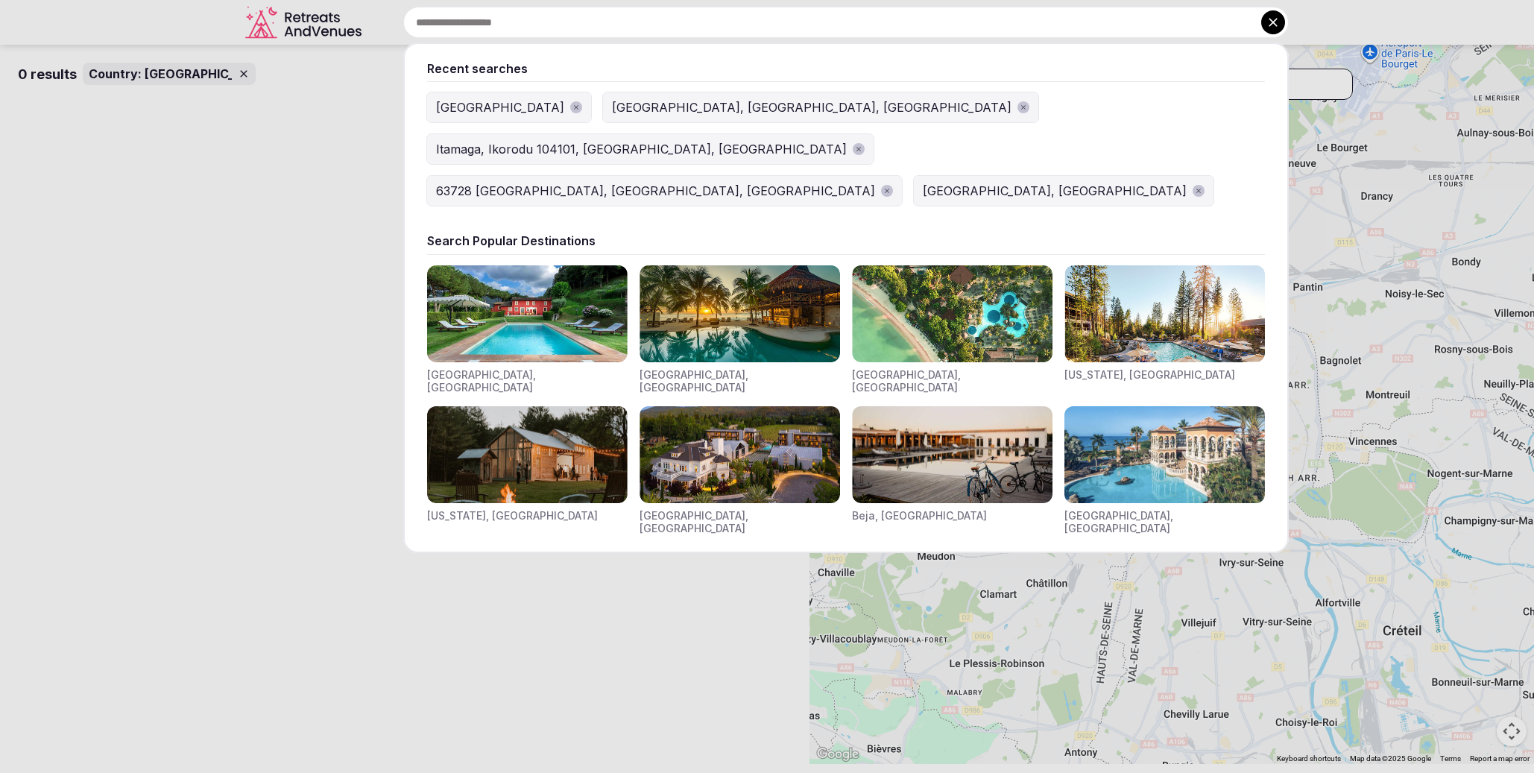
click at [923, 182] on div "Paris, France" at bounding box center [1055, 191] width 264 height 18
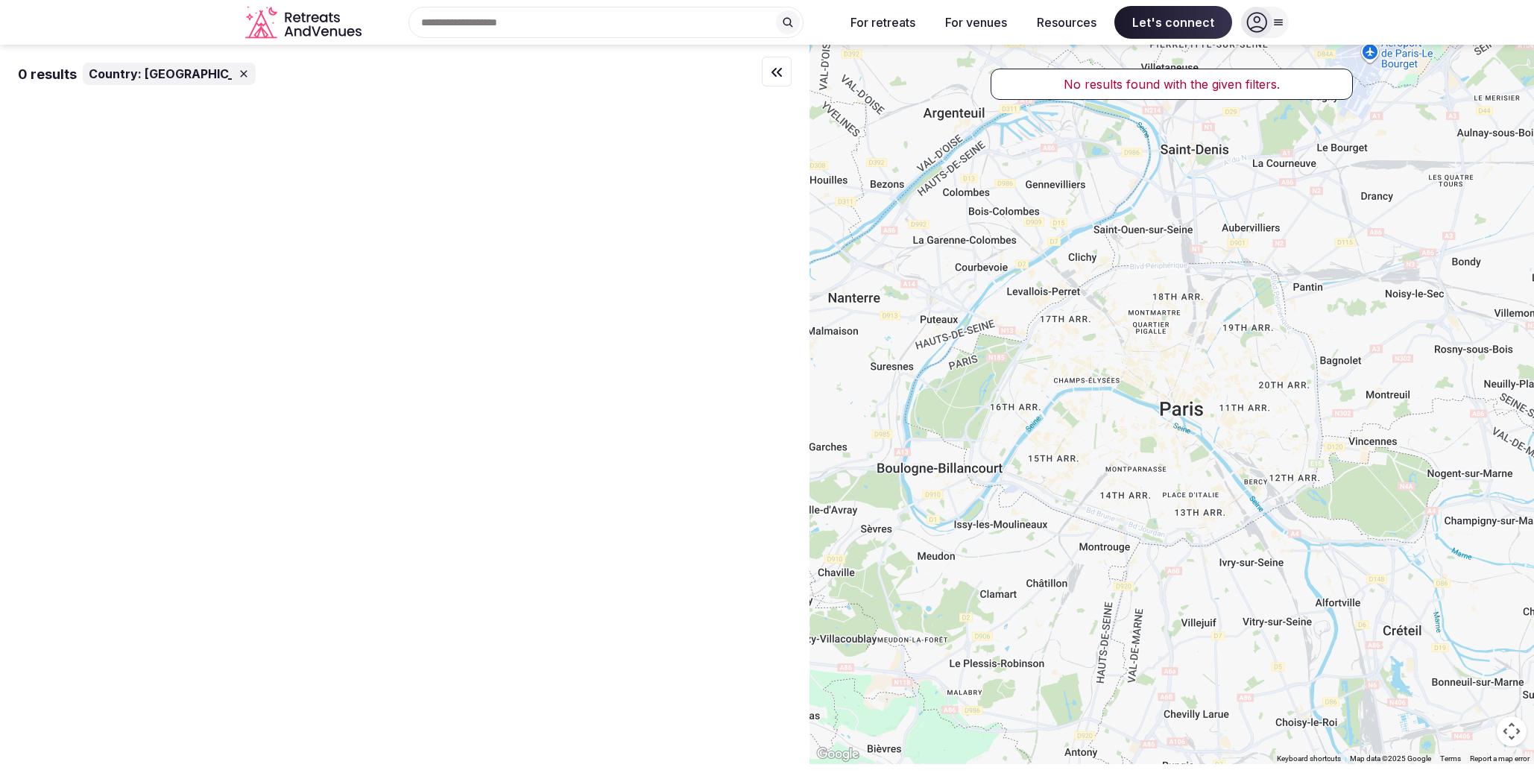
click at [516, 19] on div "Recent searches Italy 11010 La Ville, Aosta Valley, Italy Itamaga, Ikorodu 1041…" at bounding box center [600, 22] width 465 height 31
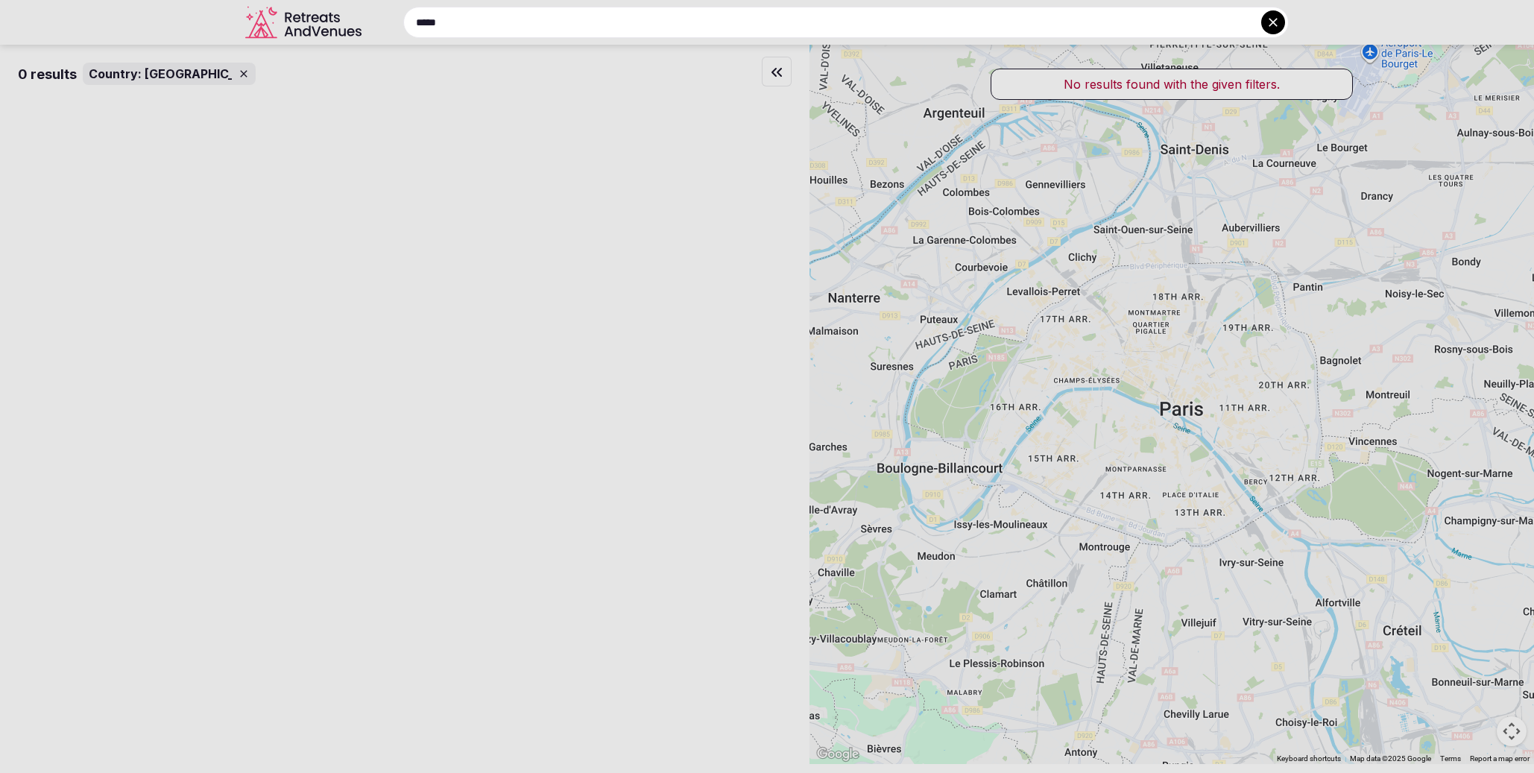
type input "*****"
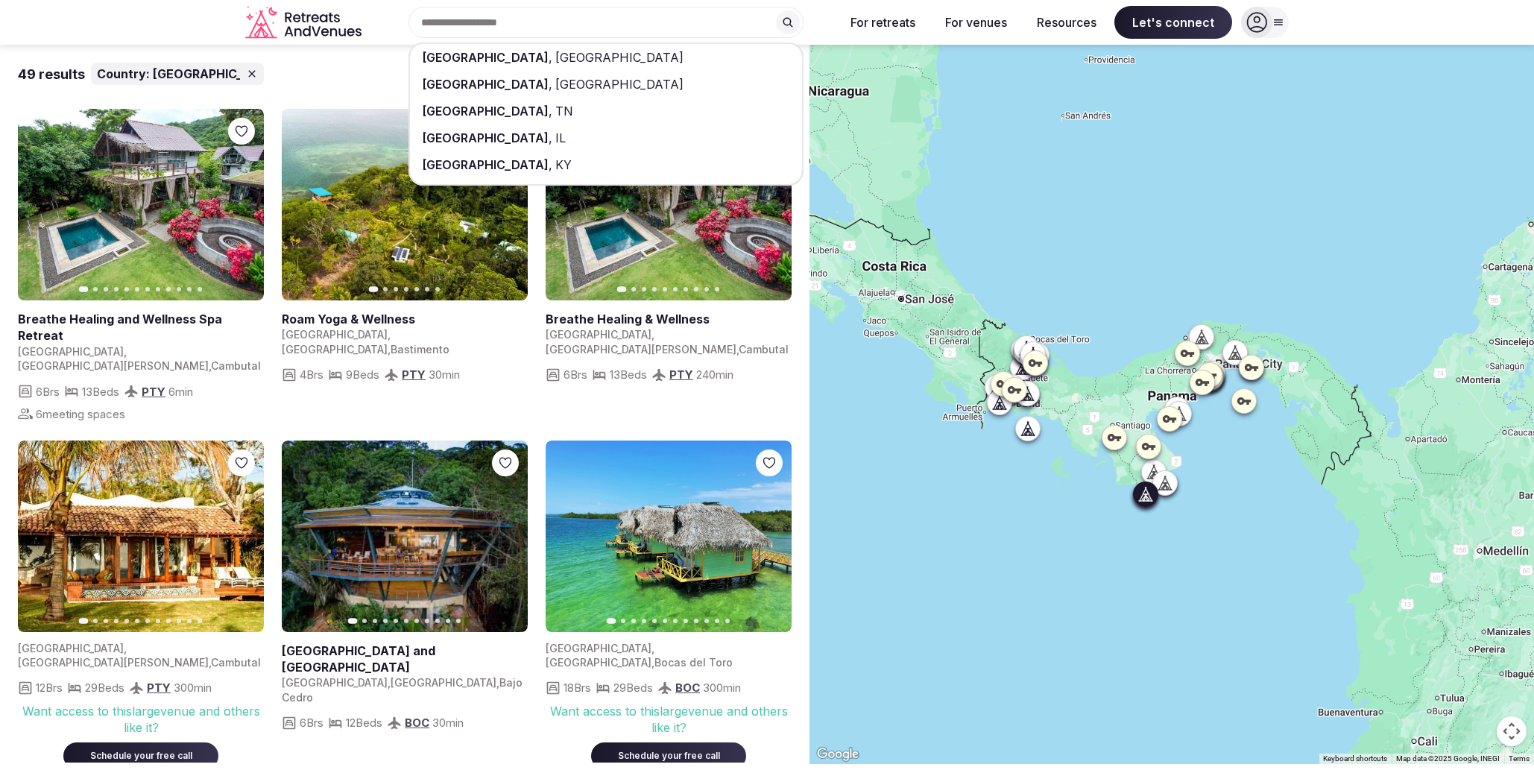
click at [166, 214] on link at bounding box center [141, 205] width 246 height 192
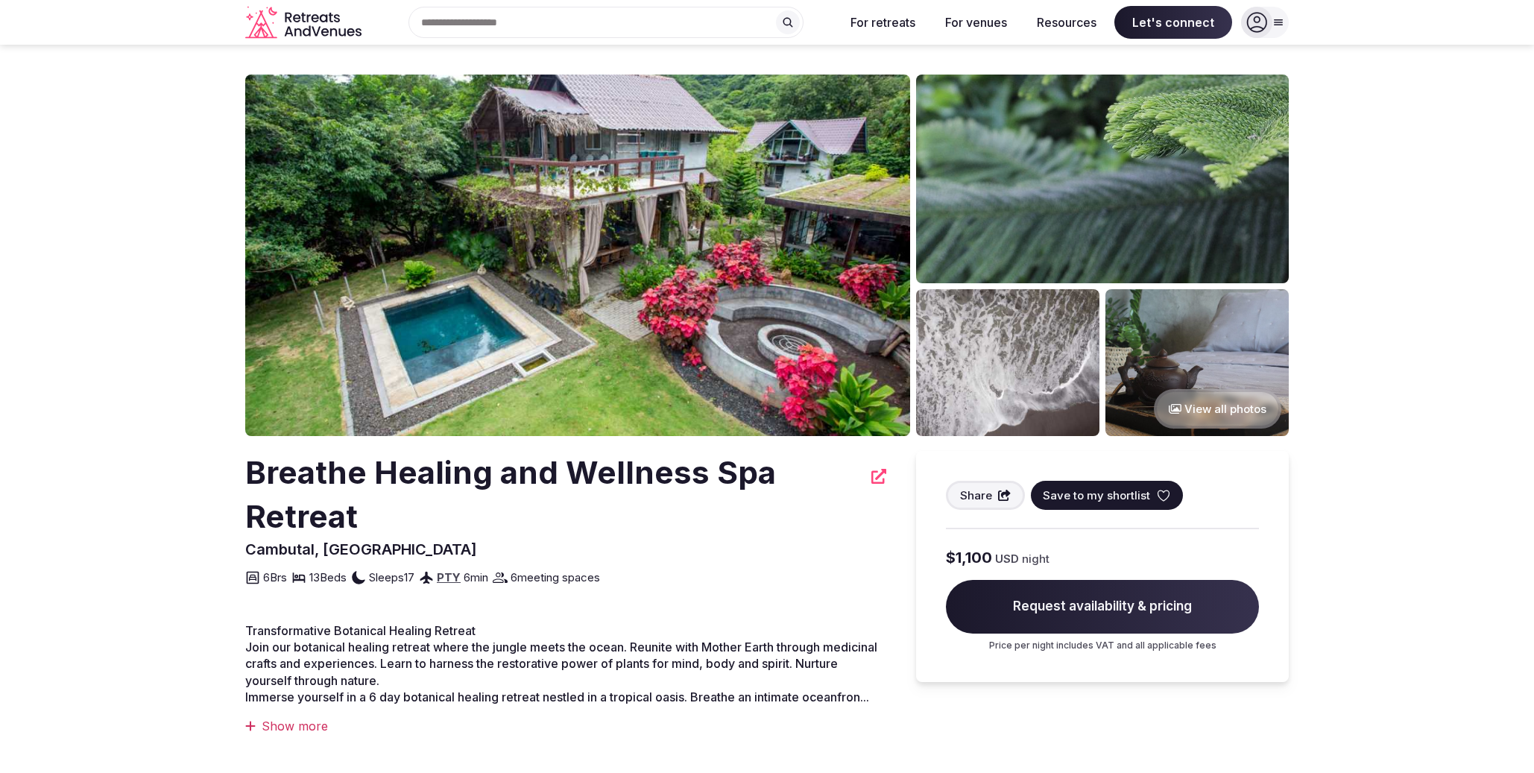
click at [1270, 25] on div at bounding box center [1256, 22] width 31 height 31
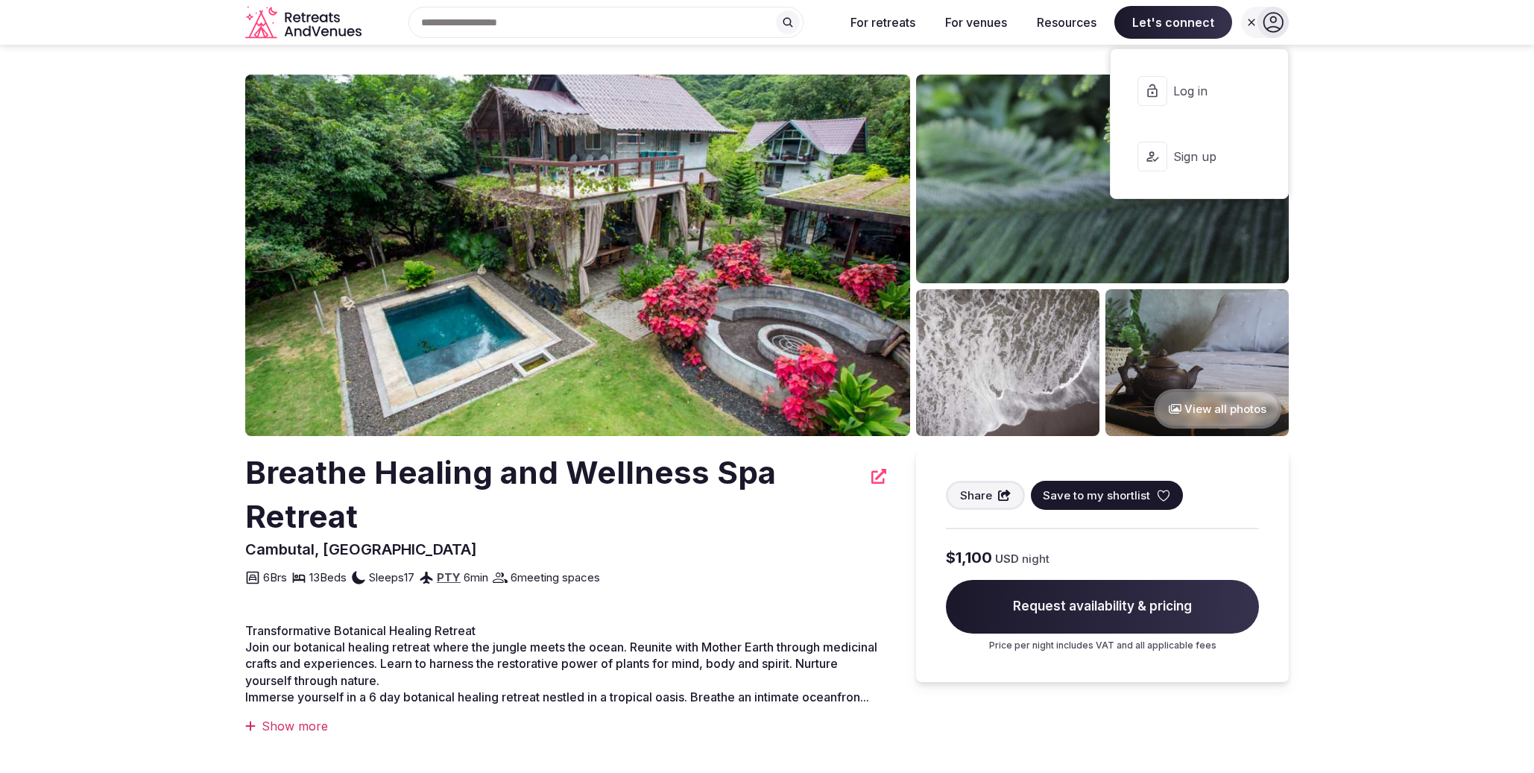
click at [1266, 22] on icon at bounding box center [1273, 22] width 21 height 21
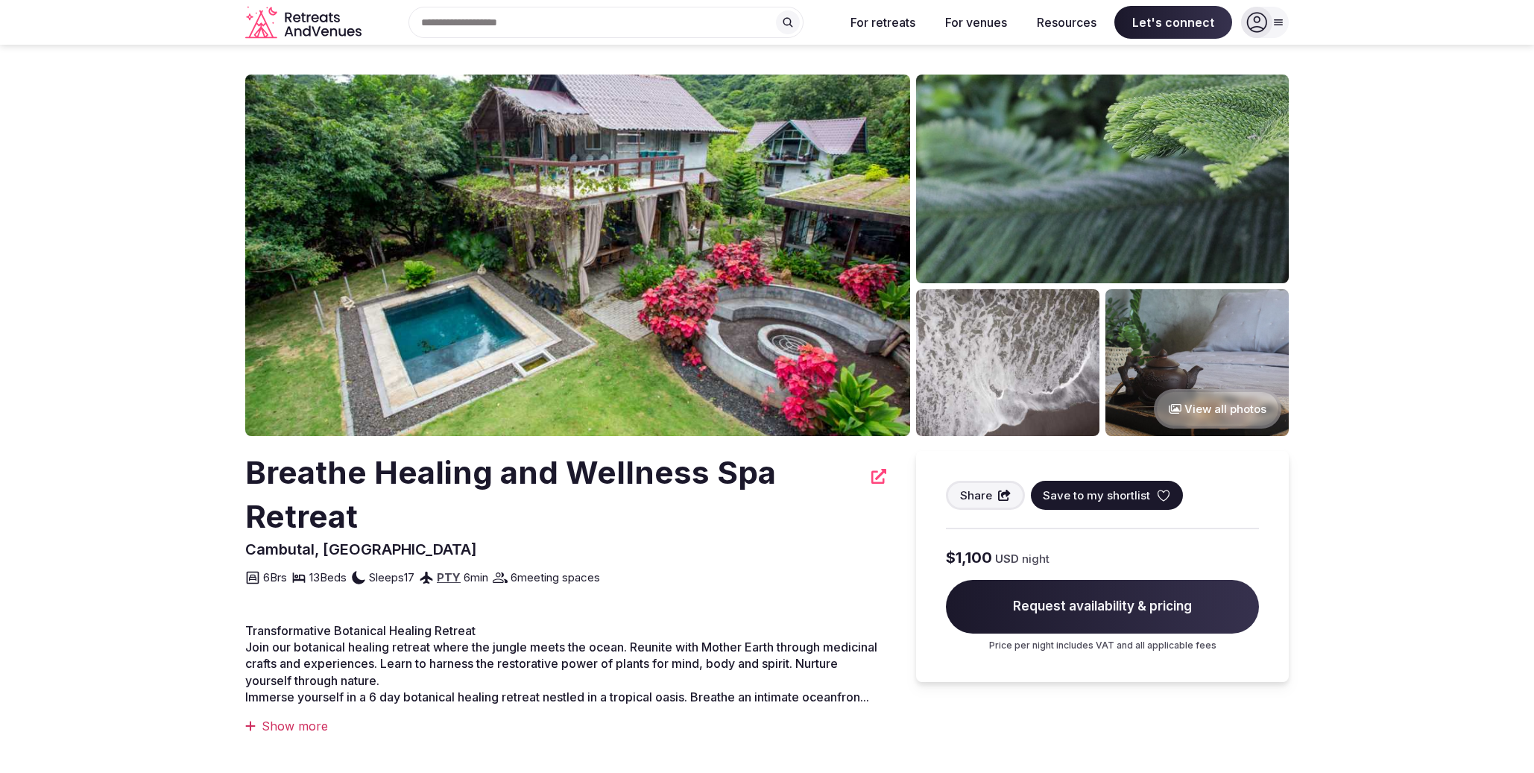
click at [1267, 22] on icon at bounding box center [1257, 23] width 20 height 20
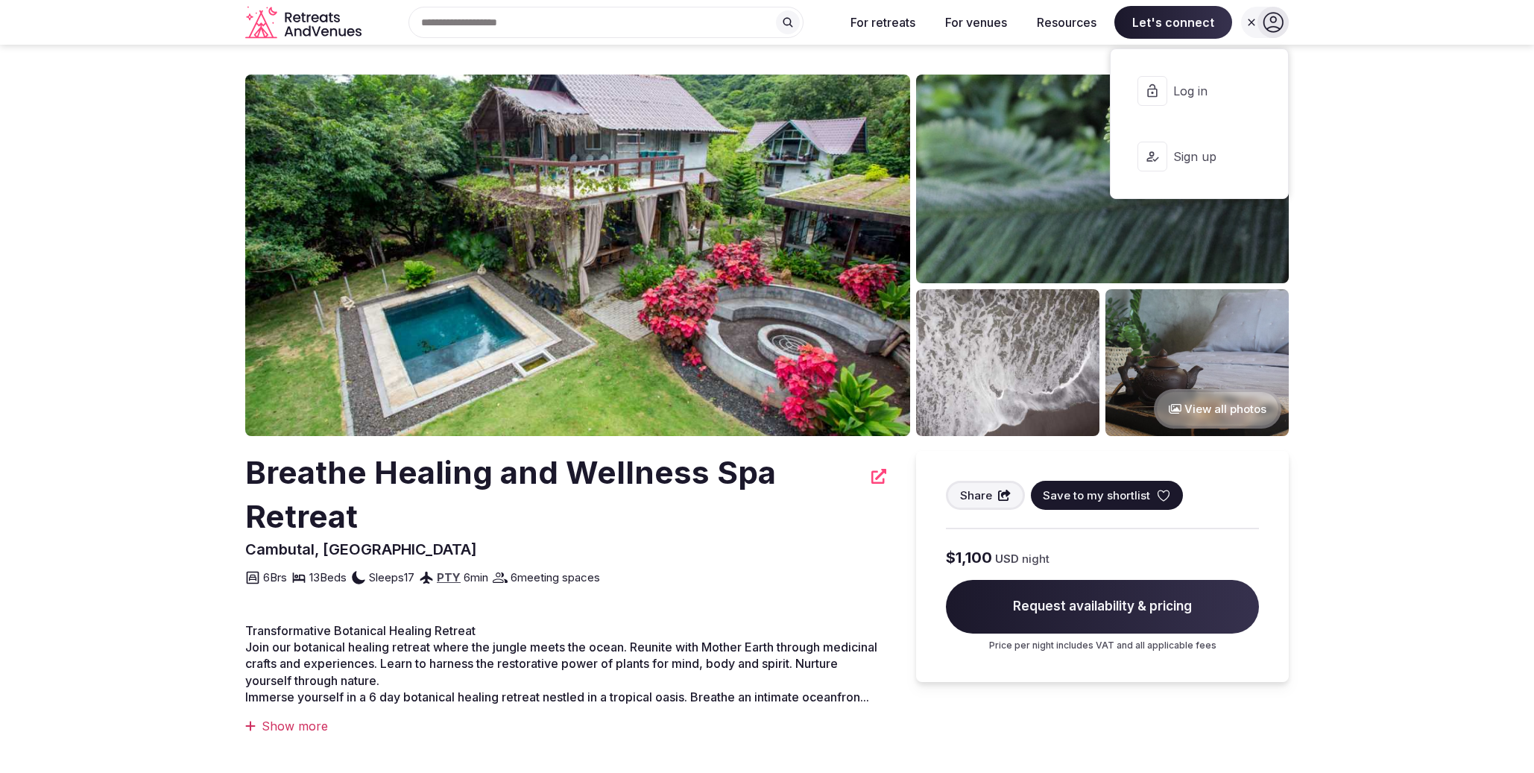
click at [1356, 146] on section "View all photos Breathe Healing and Wellness Spa Retreat Cambutal, [GEOGRAPHIC_…" at bounding box center [767, 527] width 1534 height 965
click at [1244, 22] on div at bounding box center [1251, 22] width 21 height 12
